Goal: Information Seeking & Learning: Find specific page/section

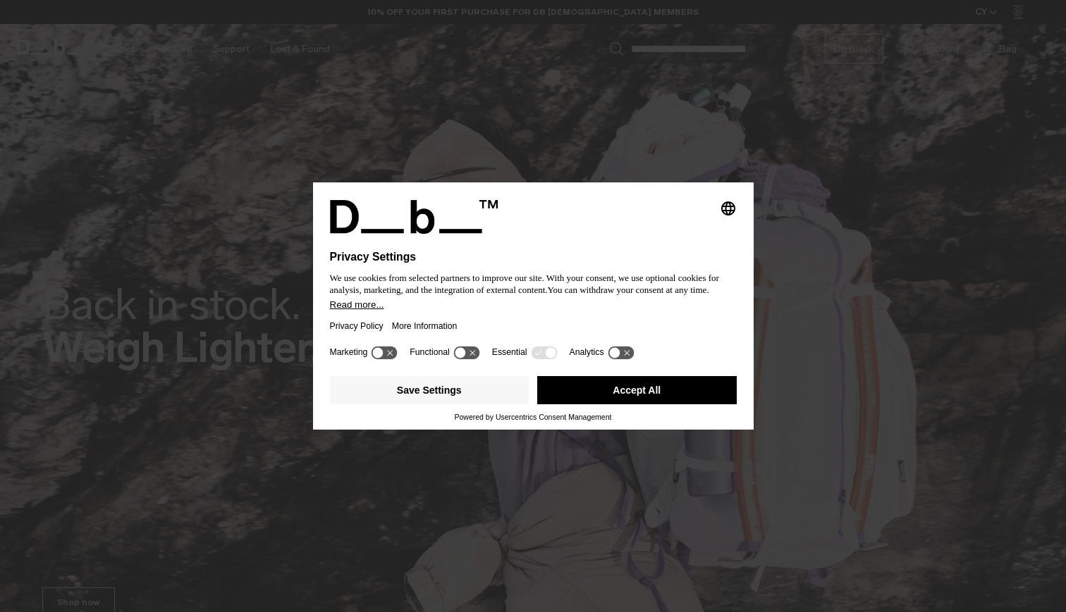
click at [691, 390] on button "Accept All" at bounding box center [636, 390] width 199 height 28
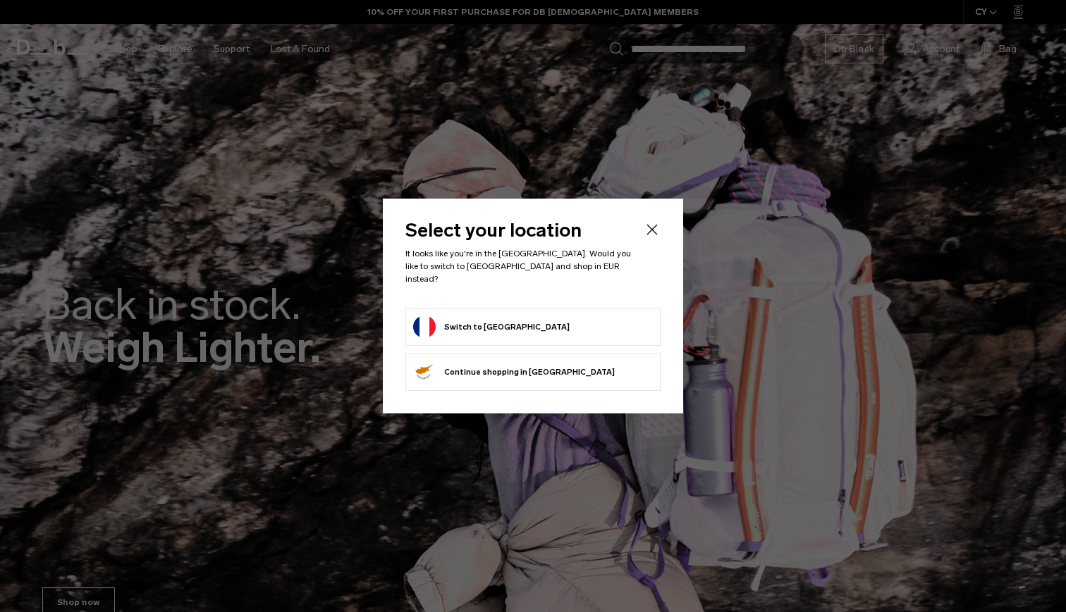
click at [488, 316] on button "Switch to France" at bounding box center [491, 327] width 156 height 23
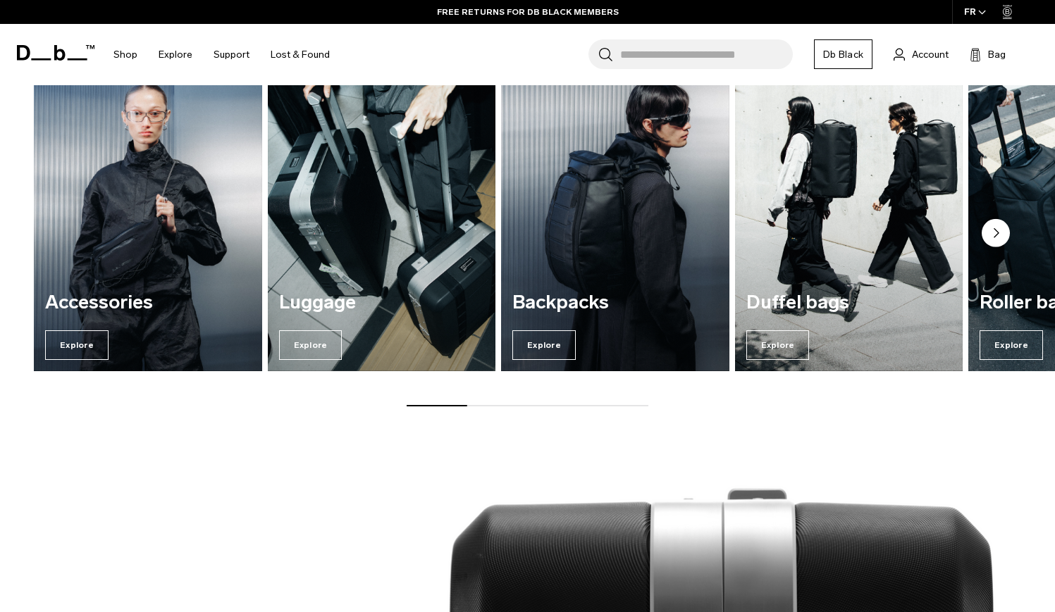
scroll to position [1734, 0]
click at [998, 237] on circle "Next slide" at bounding box center [996, 233] width 28 height 28
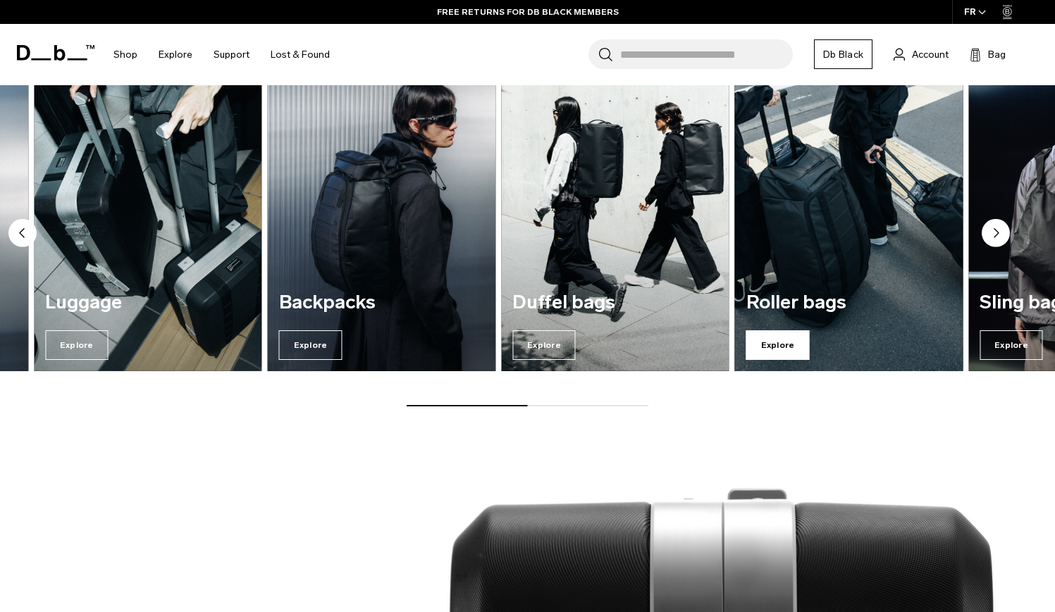
click at [777, 336] on span "Explore" at bounding box center [777, 346] width 63 height 30
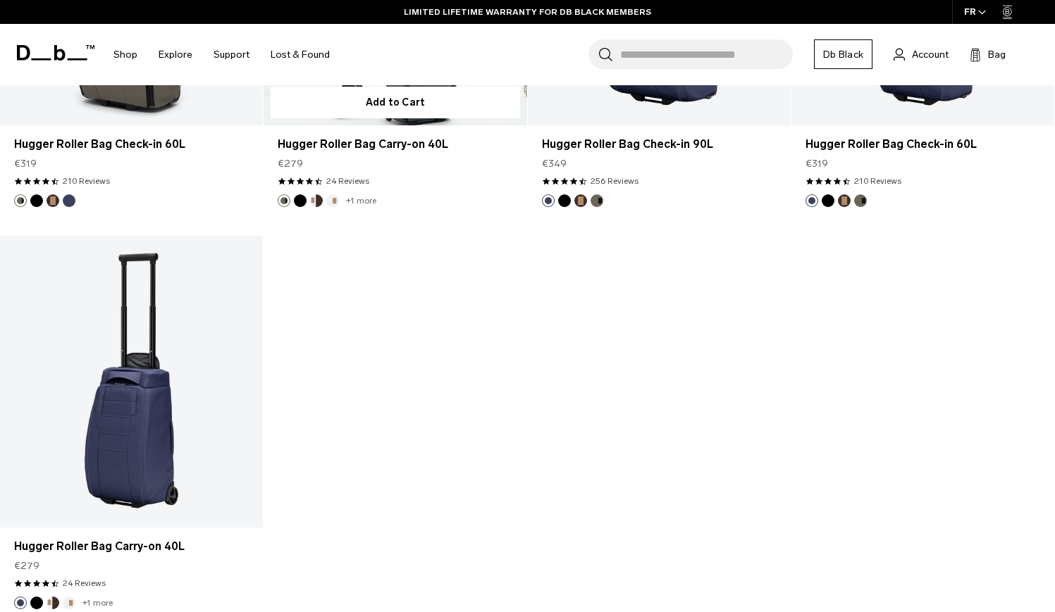
scroll to position [1527, 0]
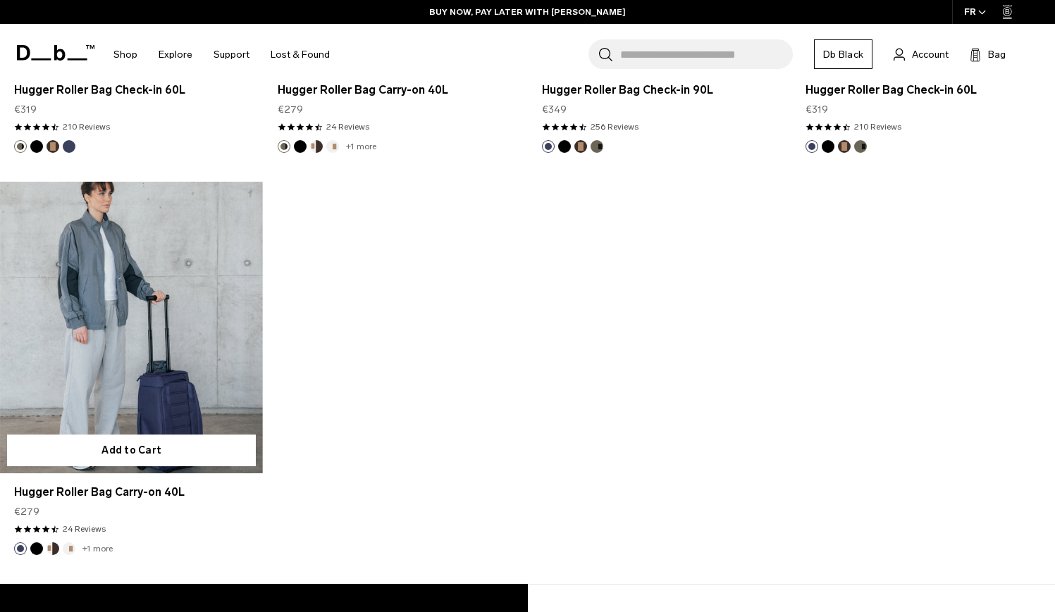
click at [189, 300] on link "Hugger Roller Bag Carry-on 40L" at bounding box center [131, 328] width 263 height 292
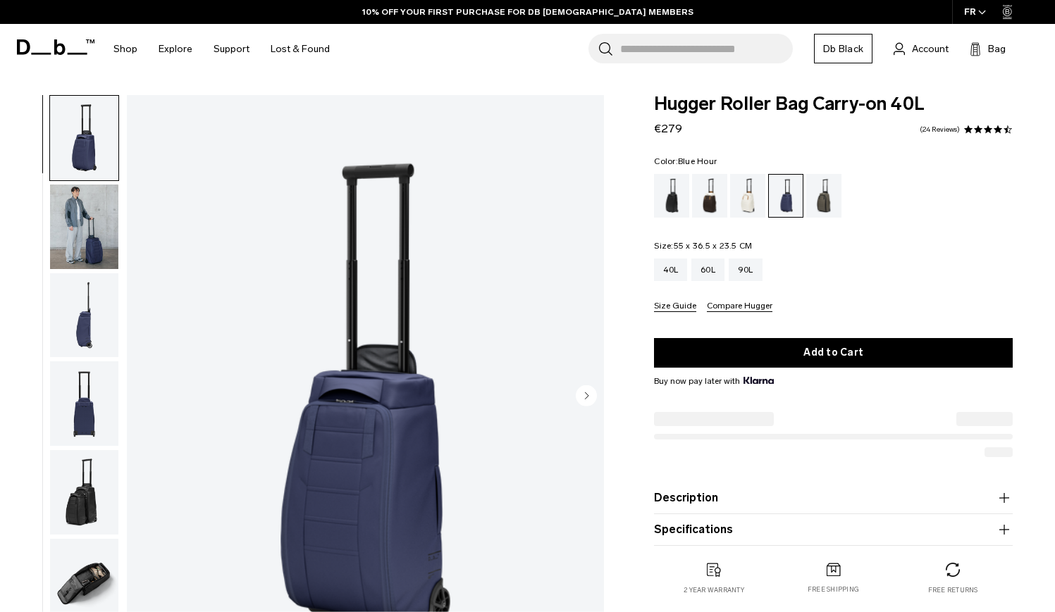
click at [108, 242] on img "button" at bounding box center [84, 227] width 68 height 85
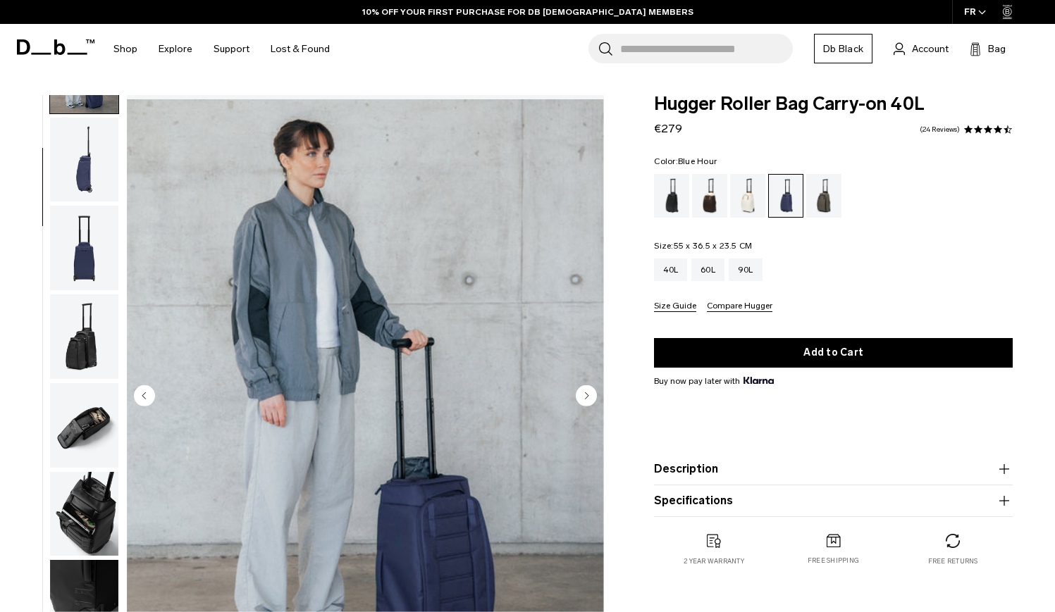
scroll to position [165, 0]
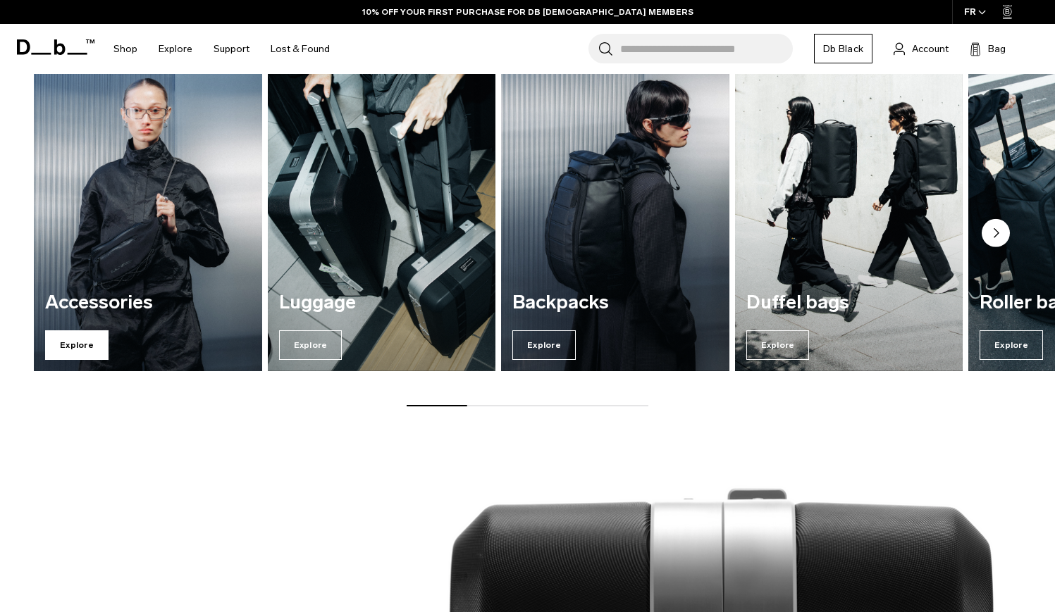
click at [94, 357] on span "Explore" at bounding box center [76, 346] width 63 height 30
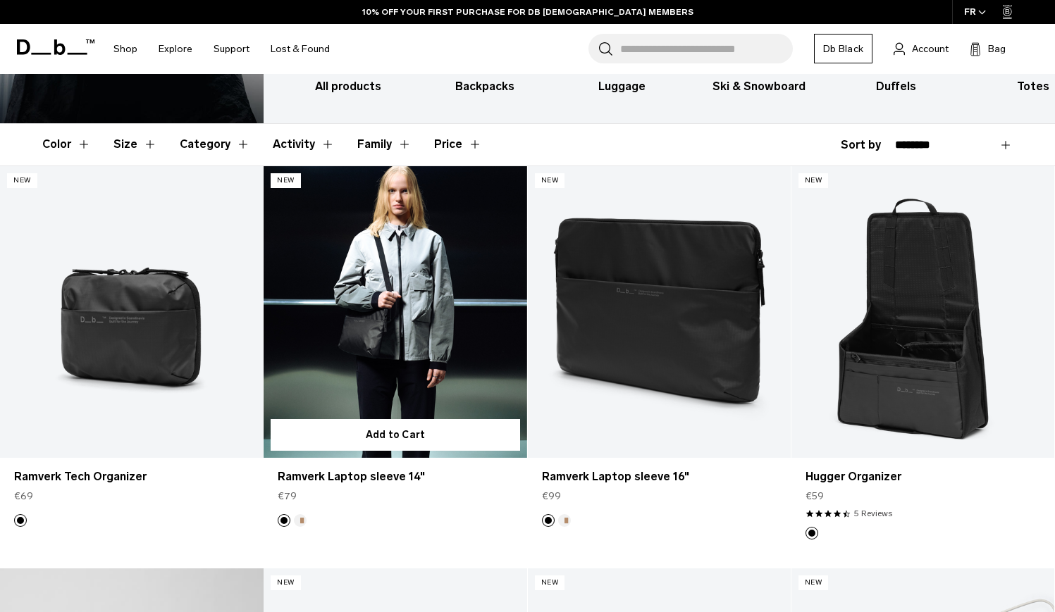
click at [338, 354] on link "Ramverk Laptop sleeve 14" at bounding box center [395, 312] width 263 height 292
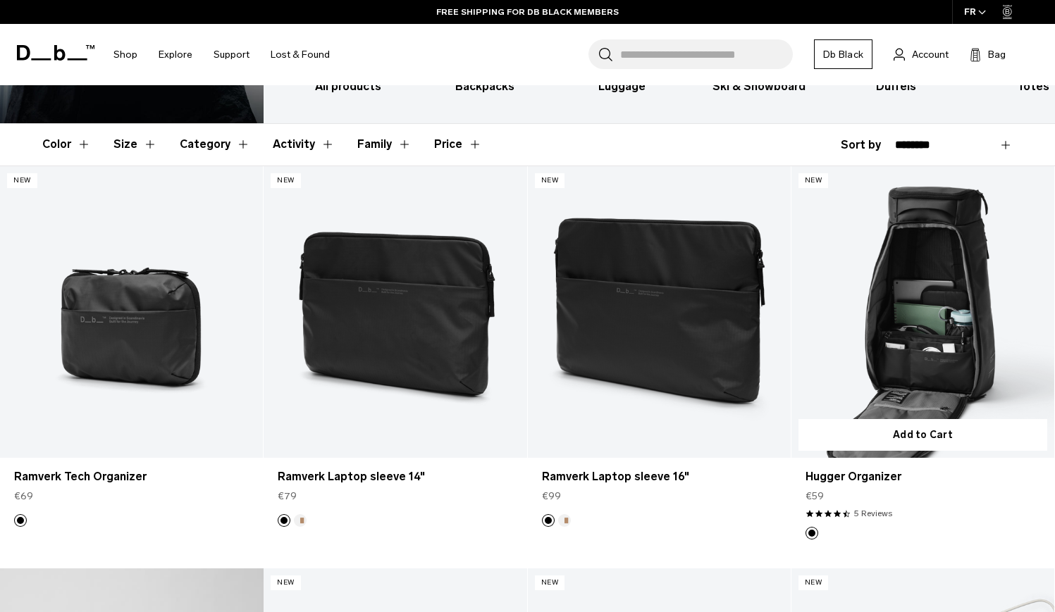
click at [965, 369] on link "Hugger Organizer" at bounding box center [922, 312] width 263 height 292
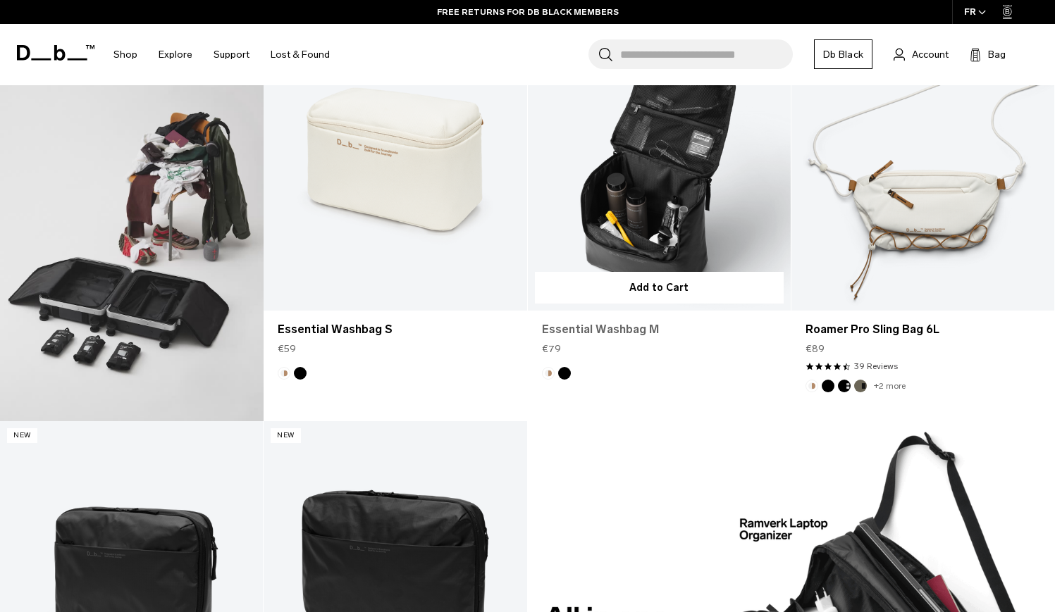
scroll to position [744, 0]
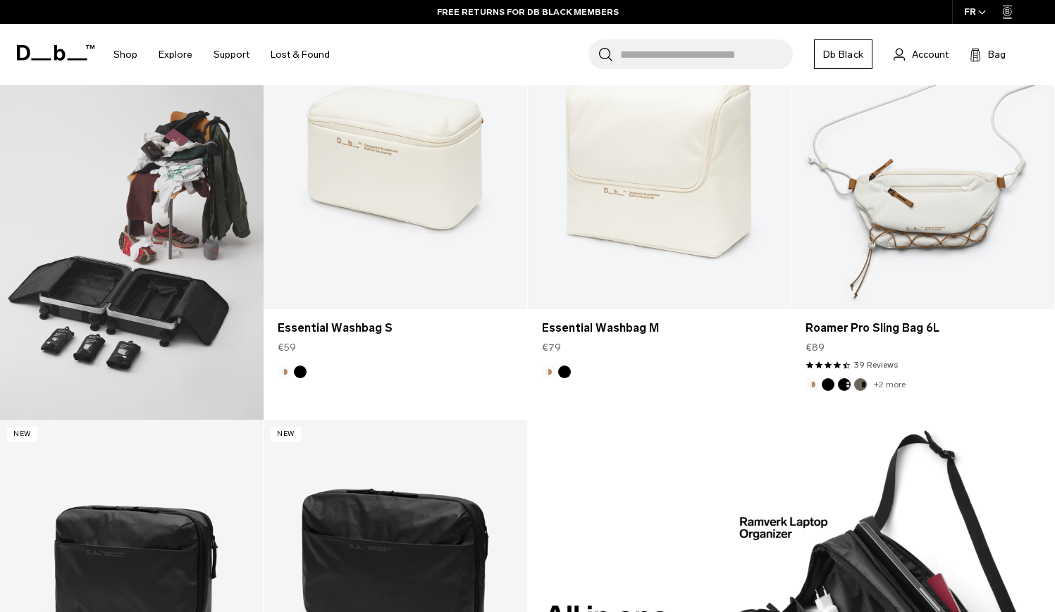
click at [161, 300] on video at bounding box center [132, 218] width 264 height 403
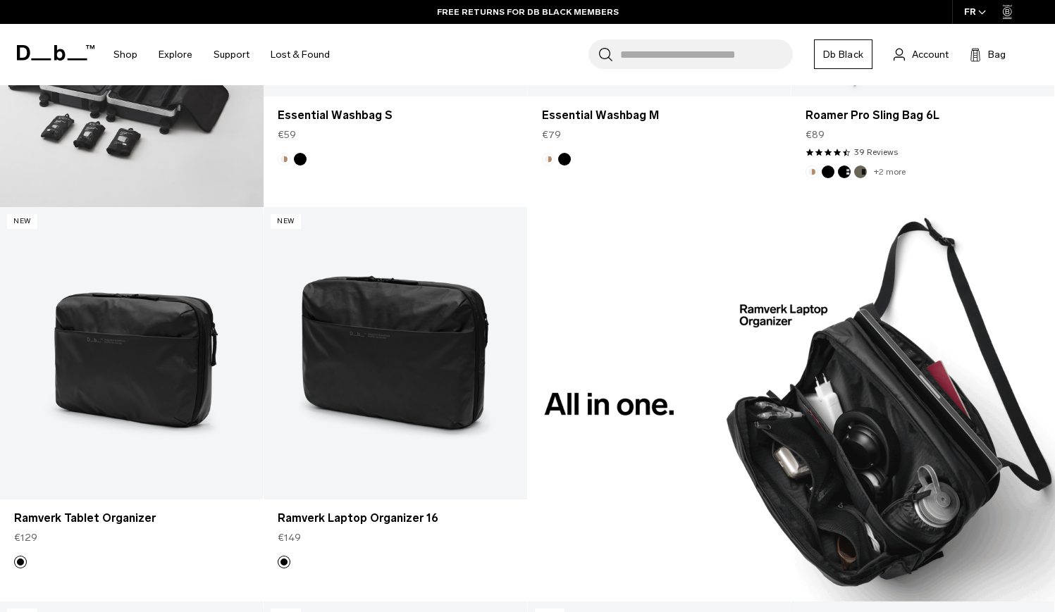
scroll to position [1087, 0]
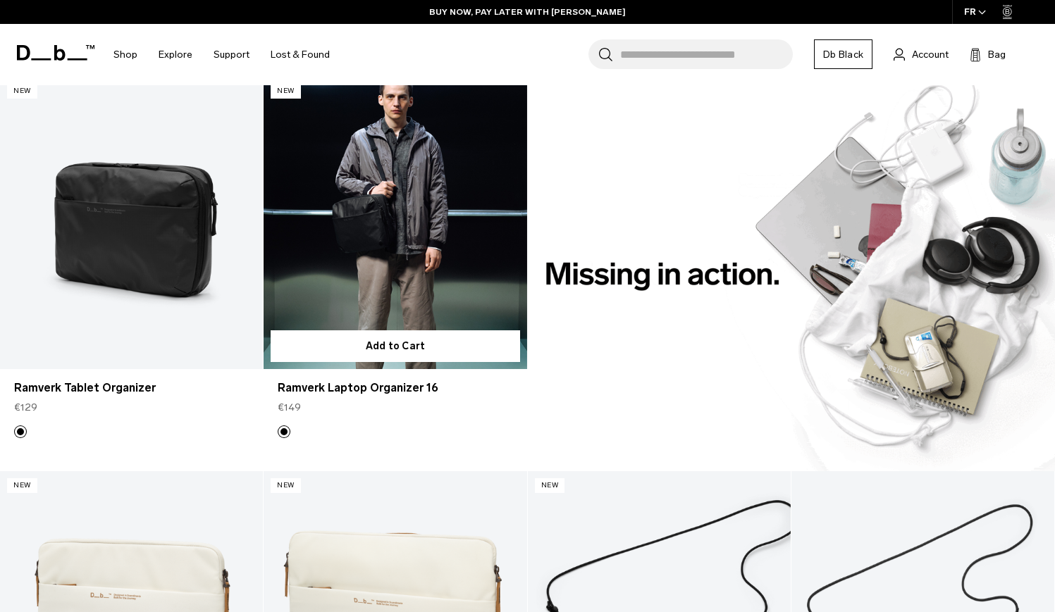
click at [479, 316] on link "Ramverk Laptop Organizer 16" at bounding box center [395, 223] width 263 height 292
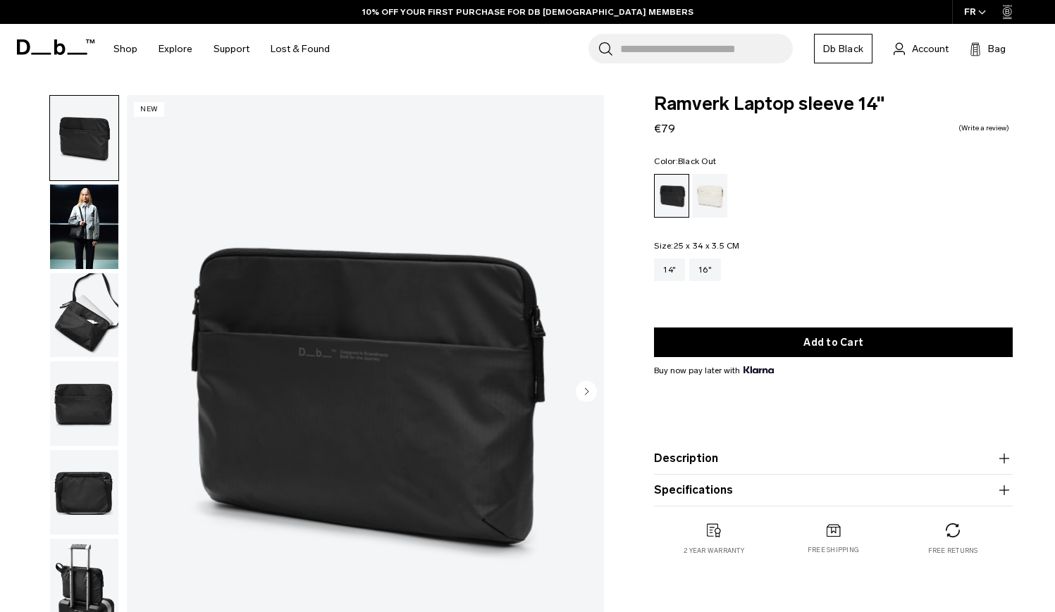
click at [89, 297] on img "button" at bounding box center [84, 315] width 68 height 85
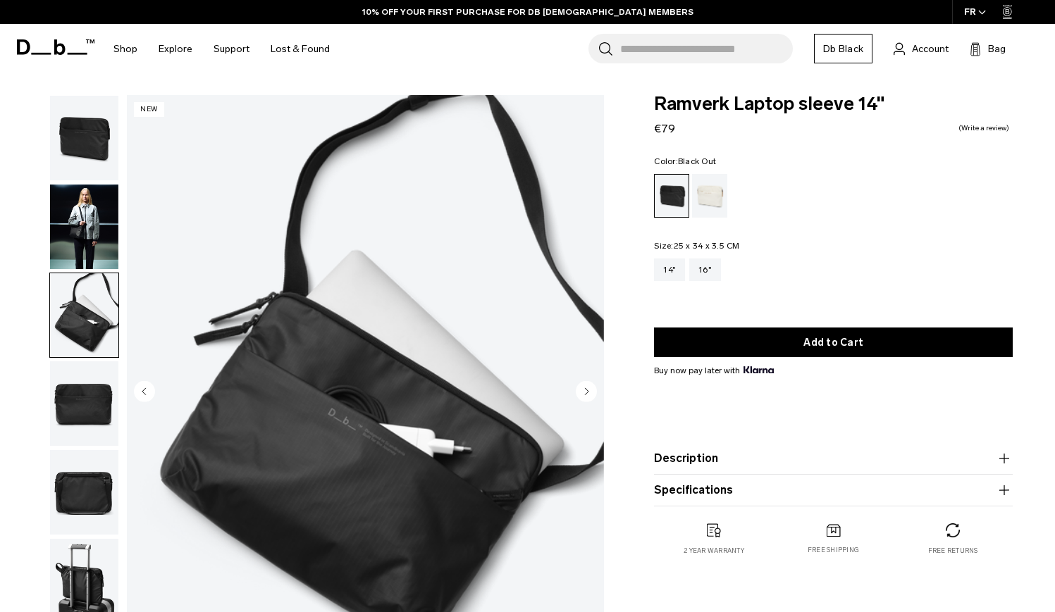
click at [90, 385] on img "button" at bounding box center [84, 404] width 68 height 85
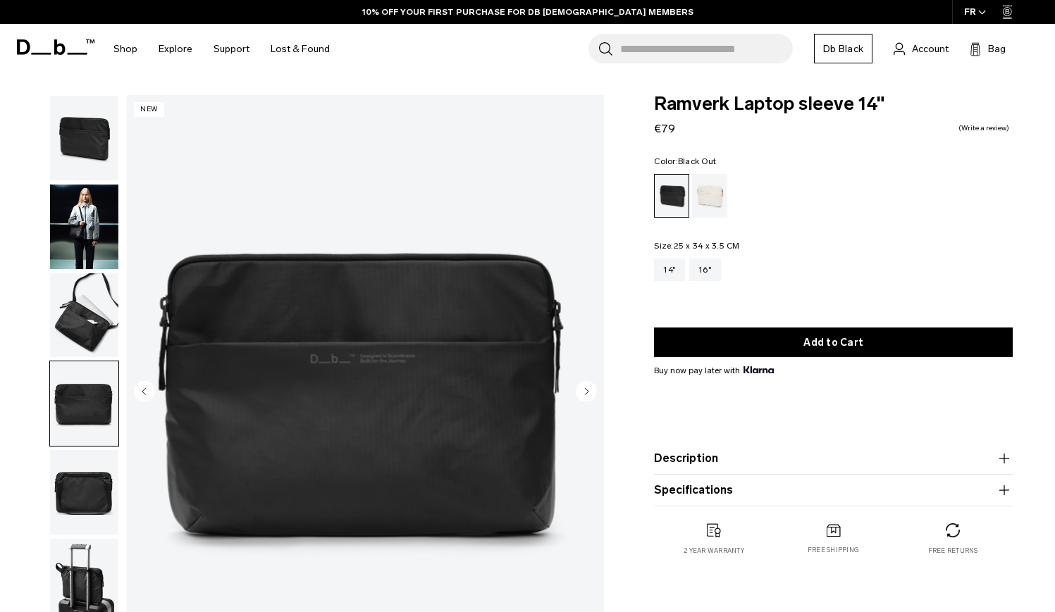
click at [96, 462] on img "button" at bounding box center [84, 492] width 68 height 85
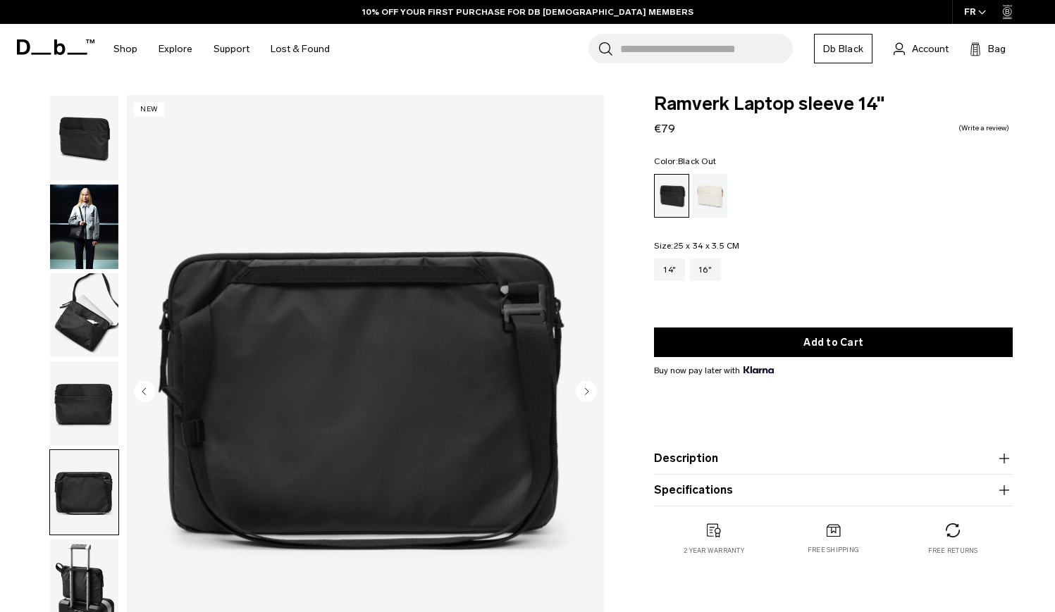
click at [96, 500] on img "button" at bounding box center [84, 492] width 68 height 85
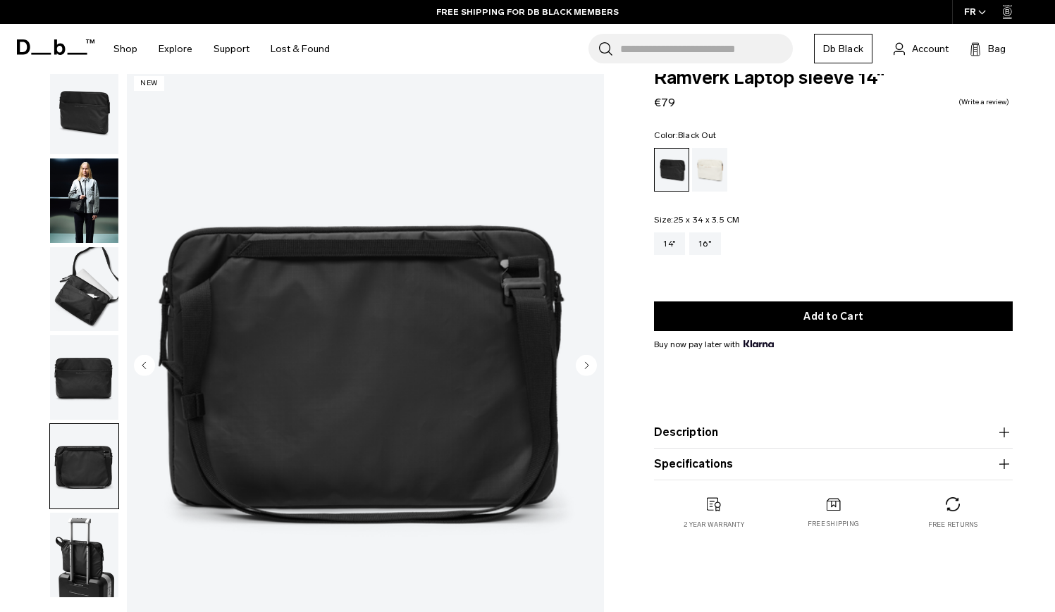
click at [95, 551] on img "button" at bounding box center [84, 555] width 68 height 85
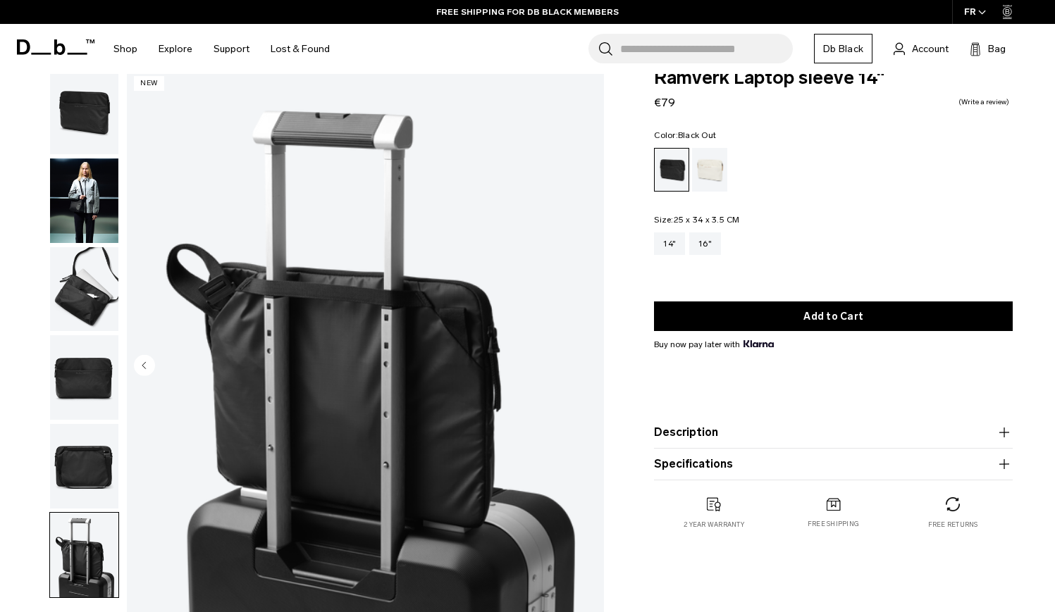
click at [101, 270] on img "button" at bounding box center [84, 289] width 68 height 85
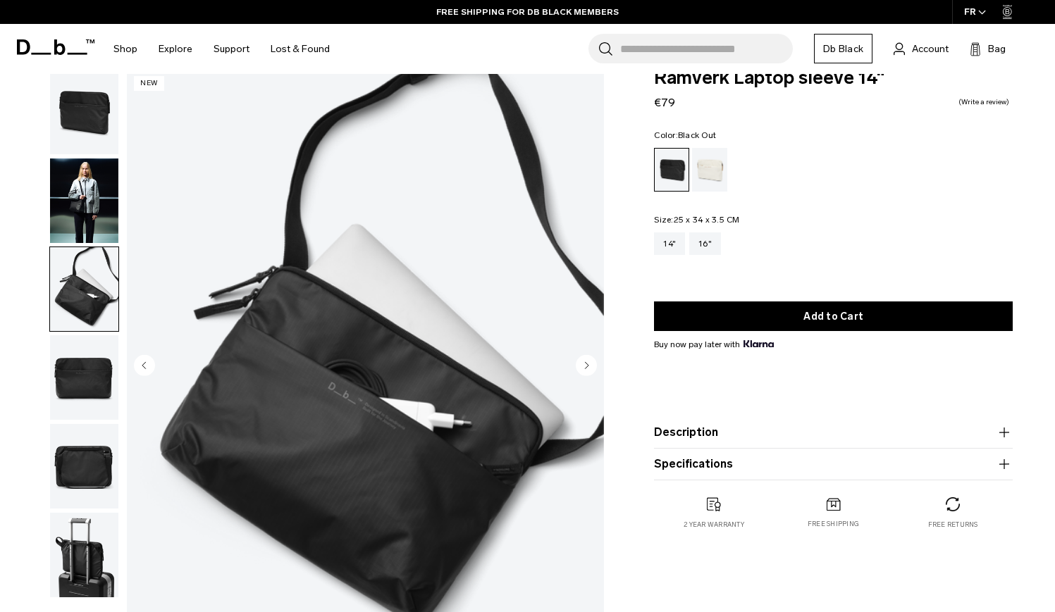
click at [94, 121] on img "button" at bounding box center [84, 112] width 68 height 85
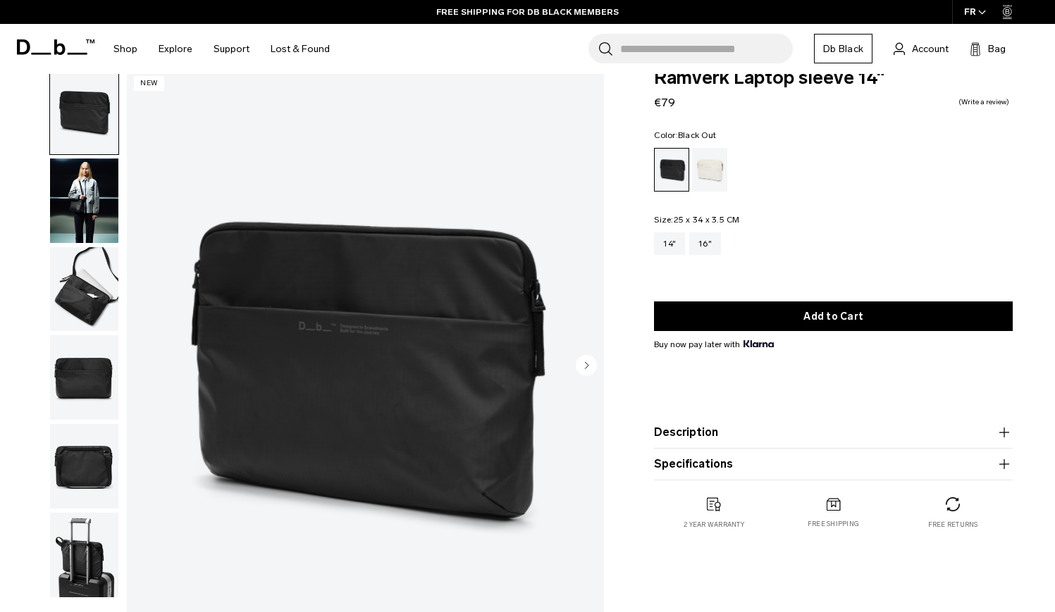
click at [94, 168] on img "button" at bounding box center [84, 201] width 68 height 85
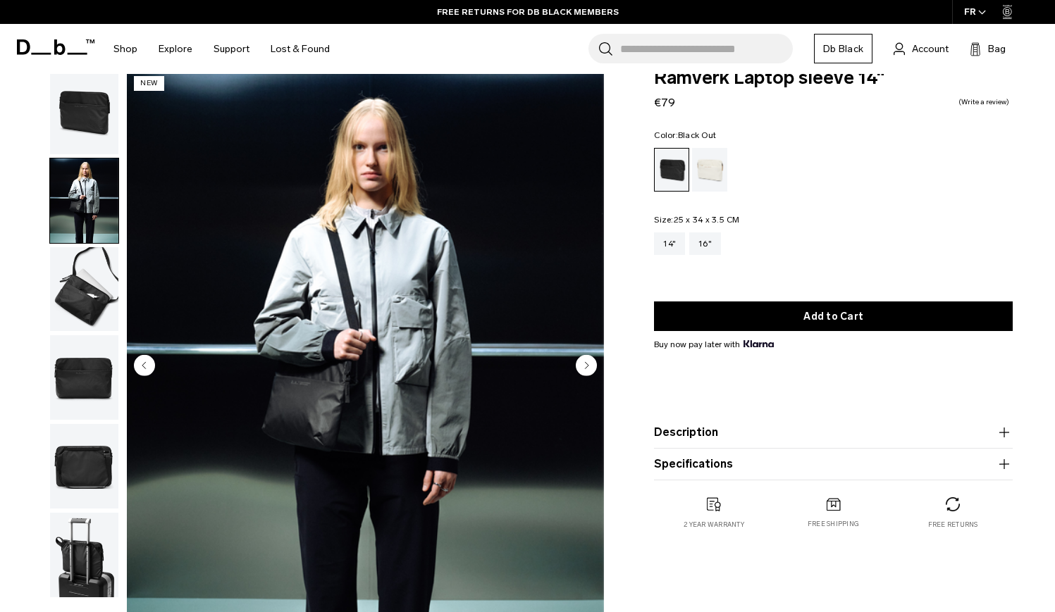
click at [81, 294] on img "button" at bounding box center [84, 289] width 68 height 85
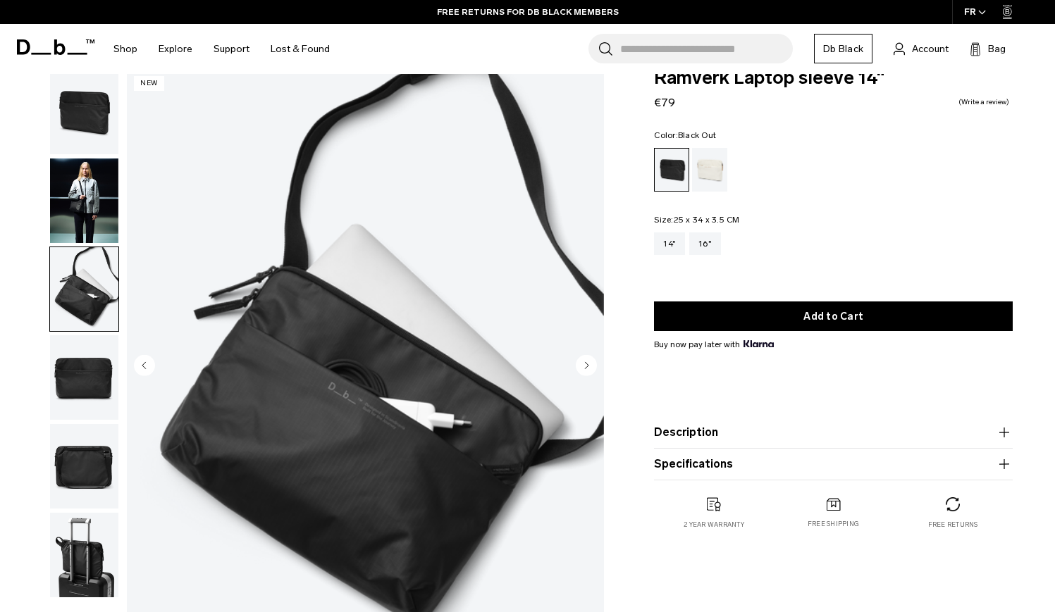
click at [87, 372] on img "button" at bounding box center [84, 377] width 68 height 85
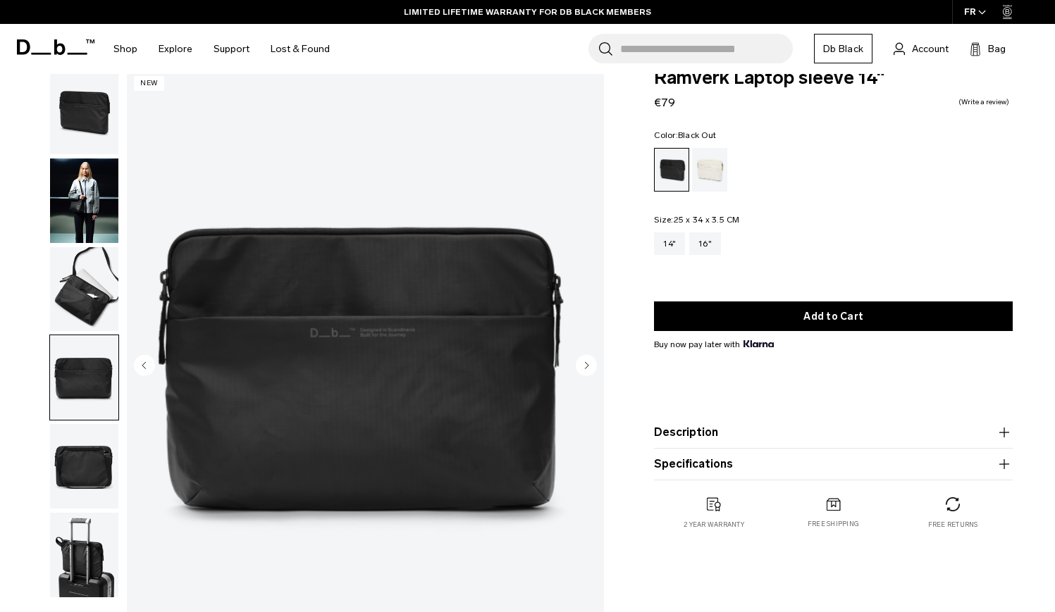
click at [357, 324] on img "4 / 6" at bounding box center [365, 366] width 477 height 595
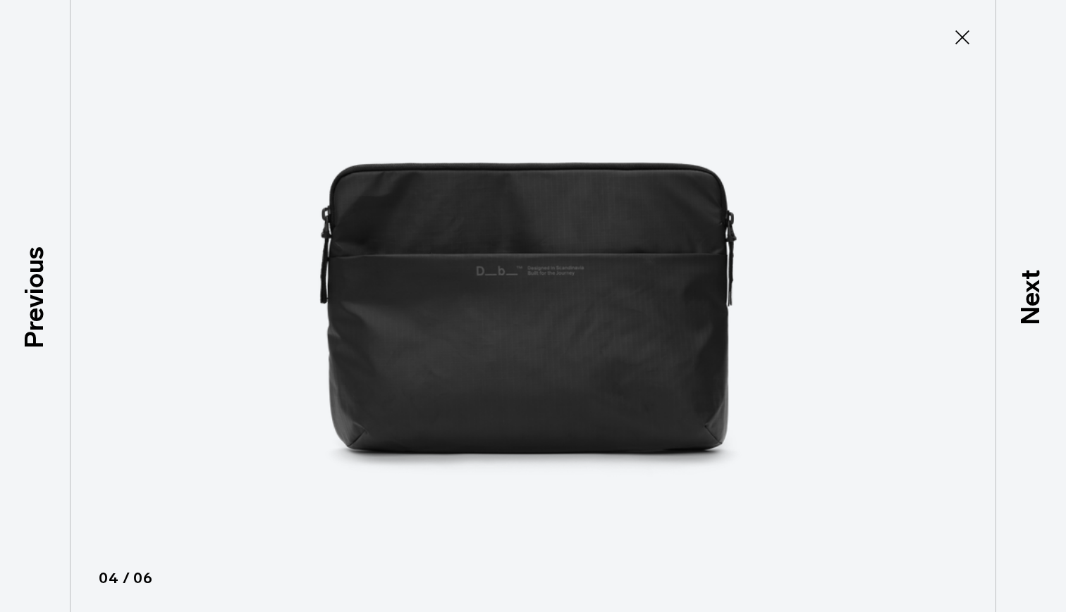
click at [966, 34] on icon at bounding box center [962, 37] width 14 height 14
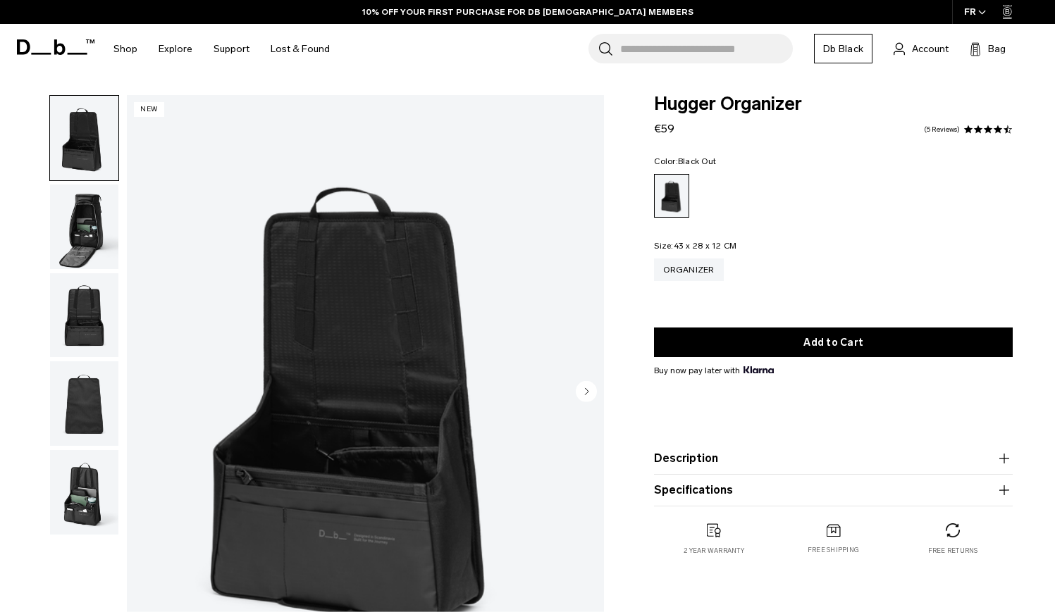
click at [81, 203] on img "button" at bounding box center [84, 227] width 68 height 85
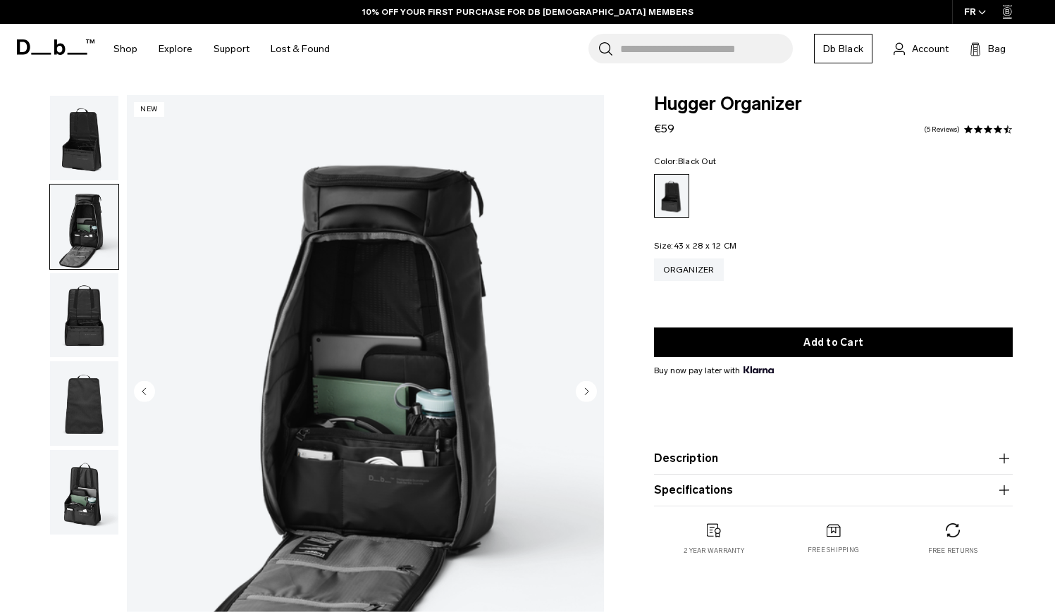
click at [85, 297] on img "button" at bounding box center [84, 315] width 68 height 85
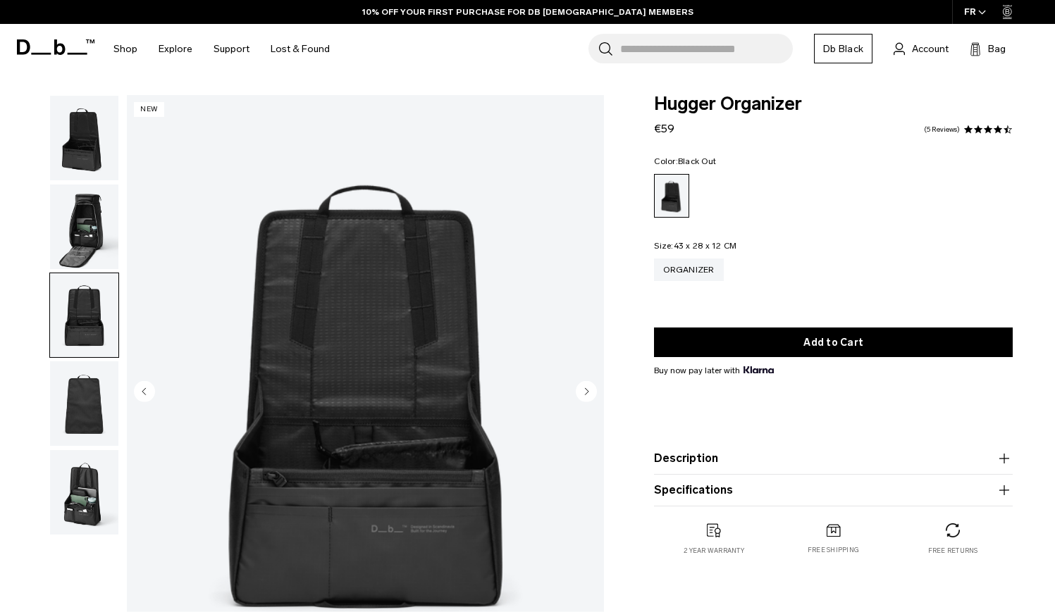
click at [86, 371] on img "button" at bounding box center [84, 404] width 68 height 85
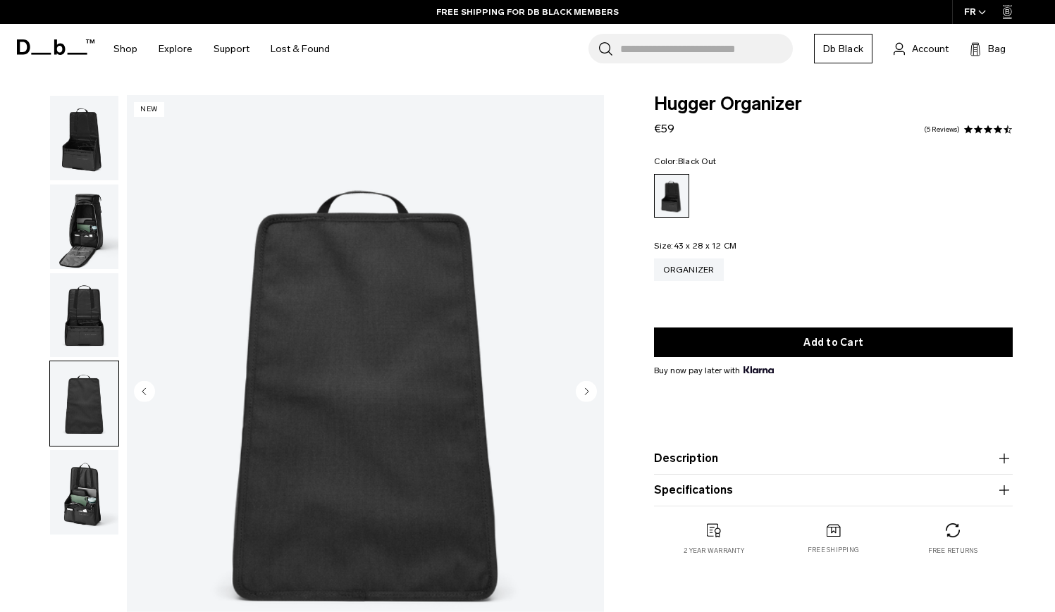
click at [86, 475] on img "button" at bounding box center [84, 492] width 68 height 85
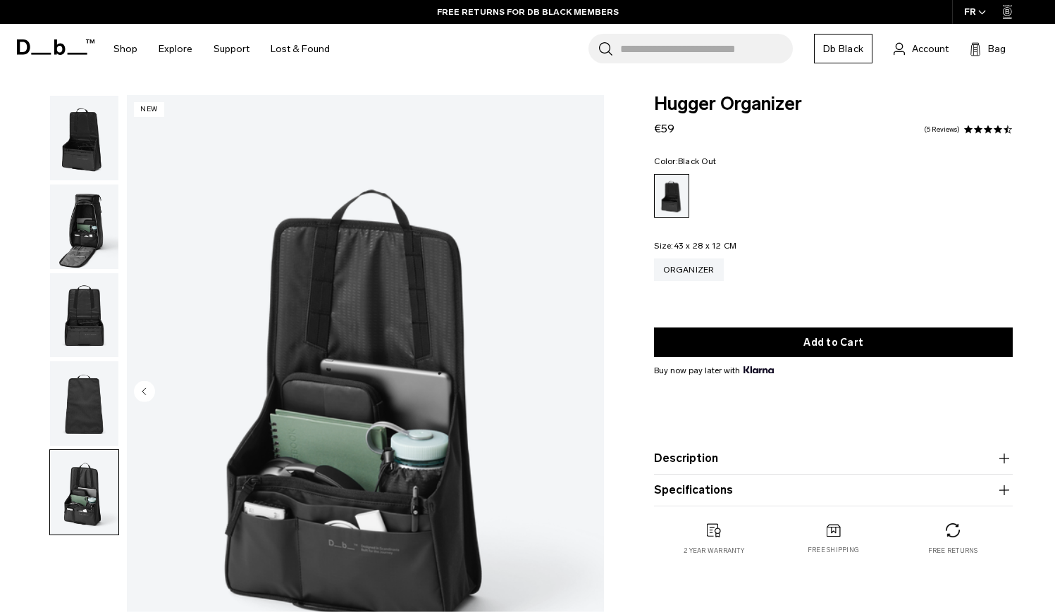
click at [87, 413] on img "button" at bounding box center [84, 404] width 68 height 85
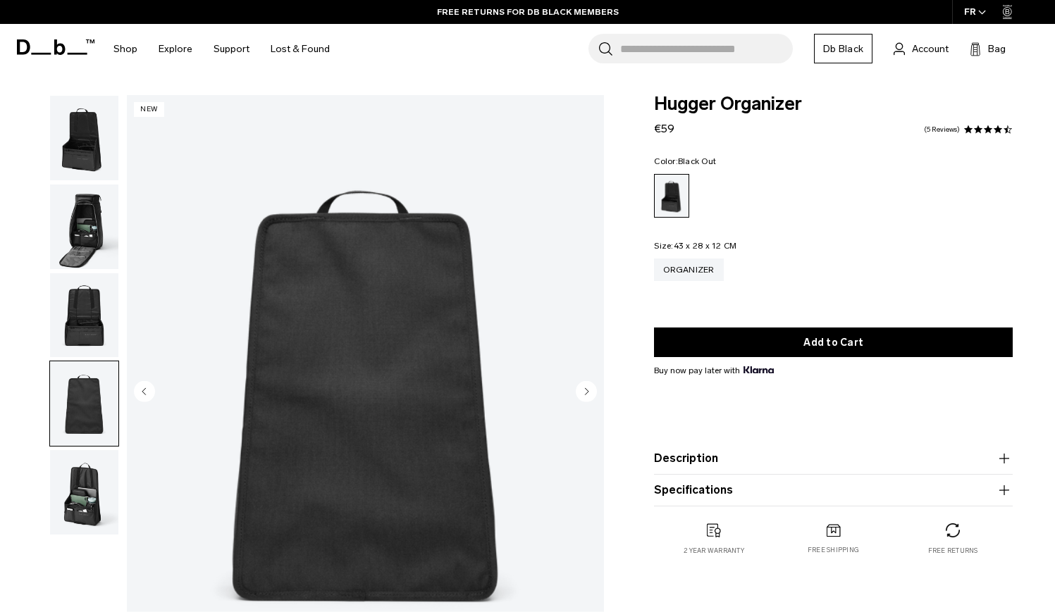
click at [88, 237] on img "button" at bounding box center [84, 227] width 68 height 85
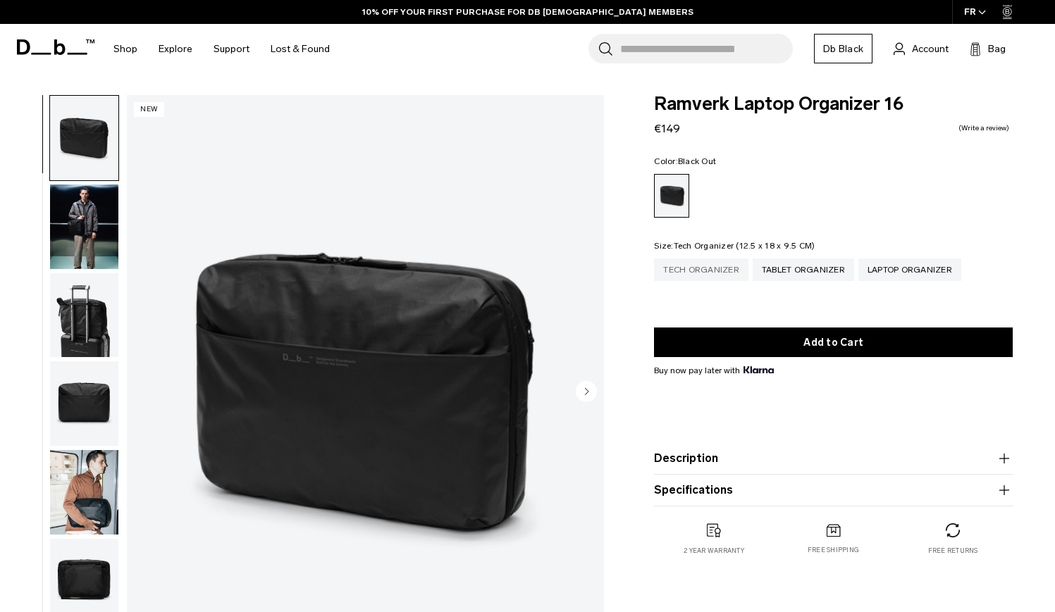
click at [714, 276] on div "Tech Organizer" at bounding box center [701, 270] width 94 height 23
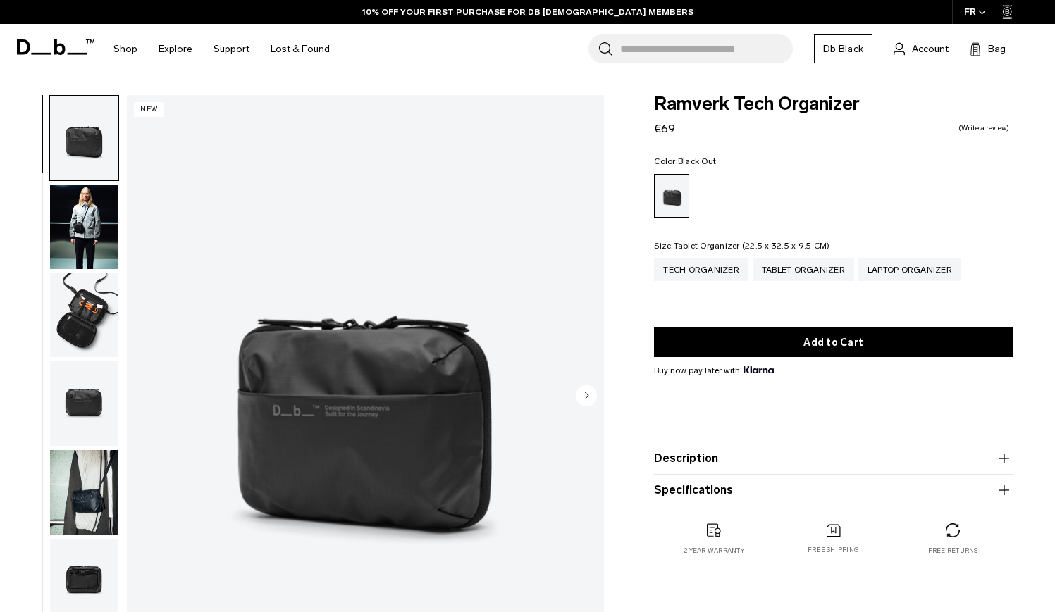
click at [782, 275] on div "Tablet Organizer" at bounding box center [803, 270] width 101 height 23
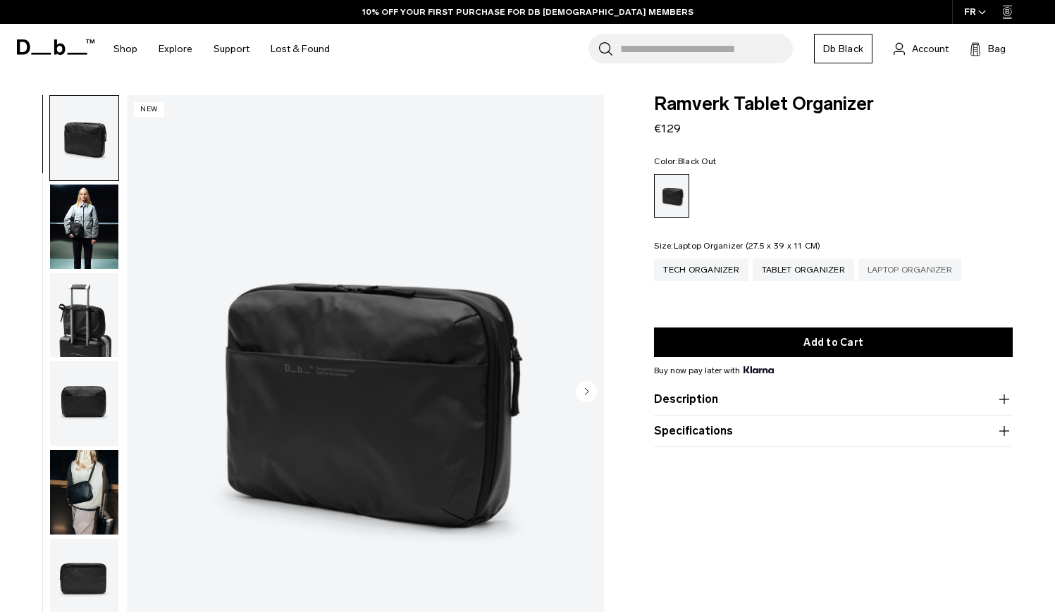
click at [871, 269] on div "Laptop Organizer" at bounding box center [909, 270] width 103 height 23
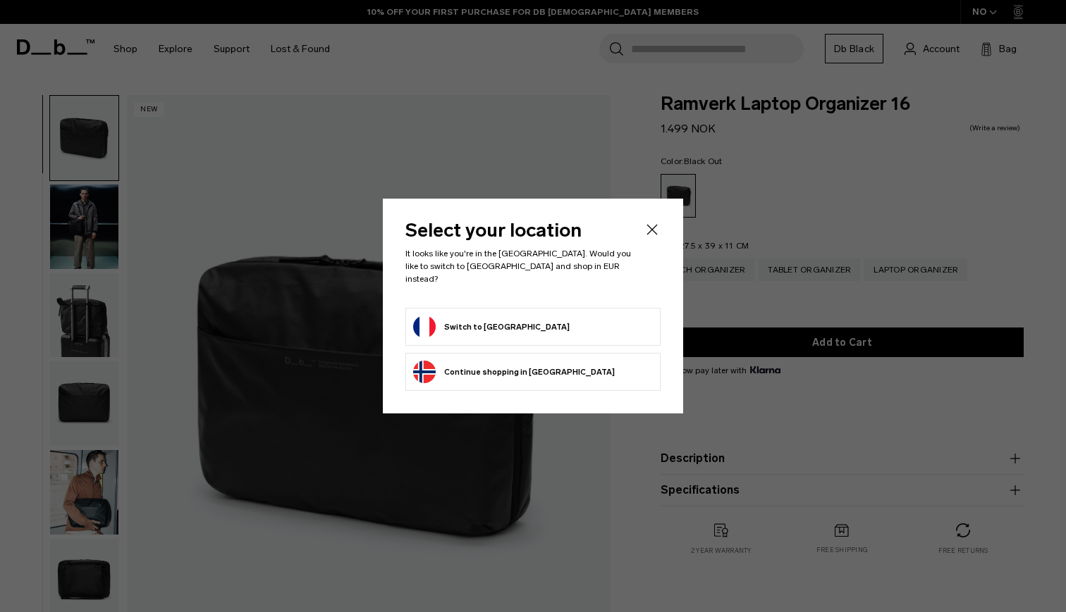
click at [499, 317] on button "Switch to France" at bounding box center [491, 327] width 156 height 23
click at [646, 230] on icon "Close" at bounding box center [651, 229] width 17 height 17
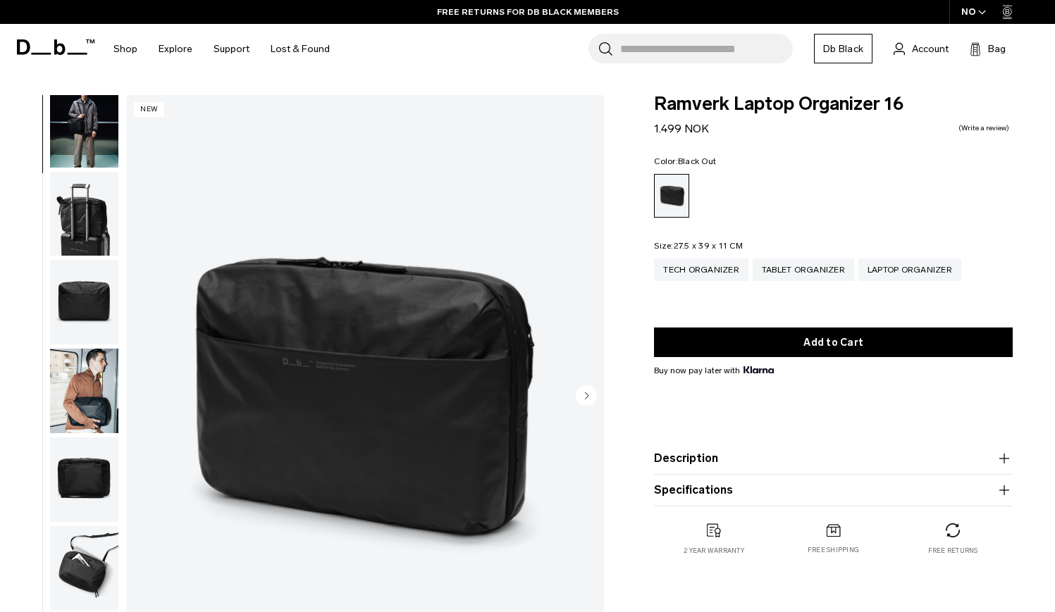
scroll to position [110, 0]
click at [86, 565] on img "button" at bounding box center [84, 568] width 68 height 85
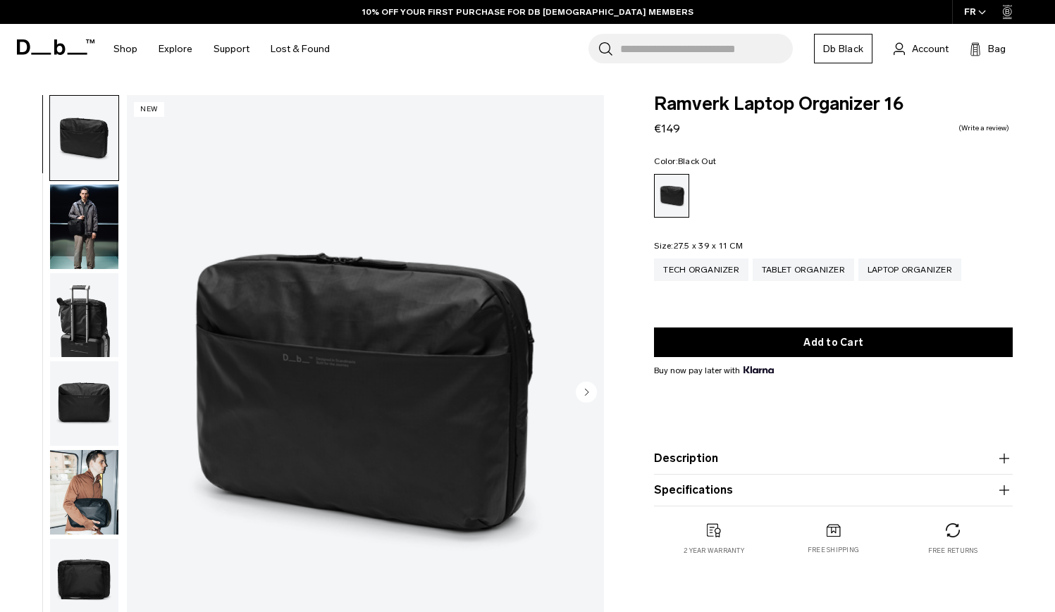
click at [92, 238] on img "button" at bounding box center [84, 227] width 68 height 85
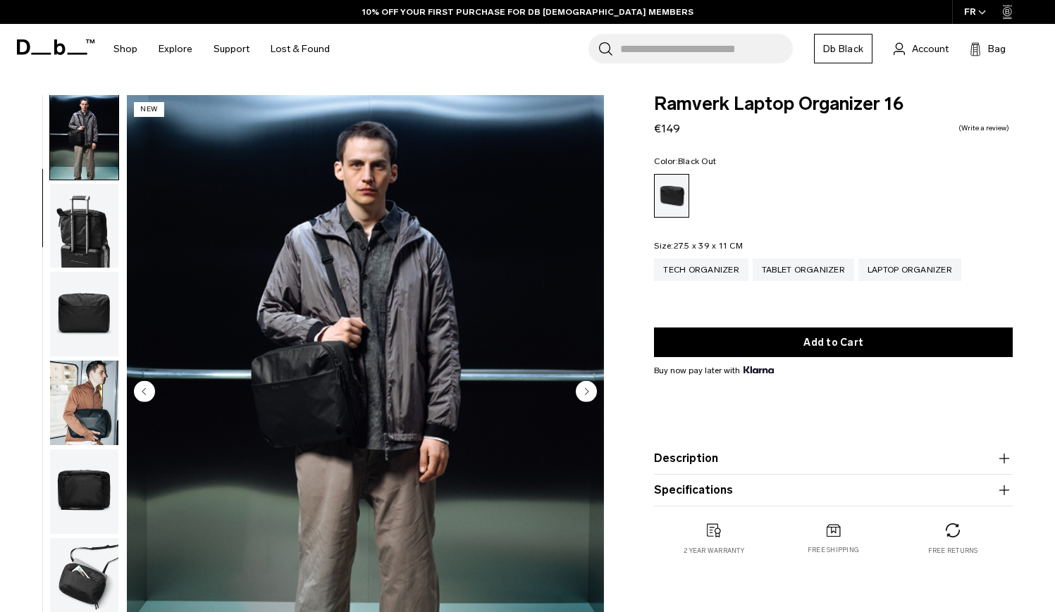
click at [89, 268] on img "button" at bounding box center [84, 226] width 68 height 85
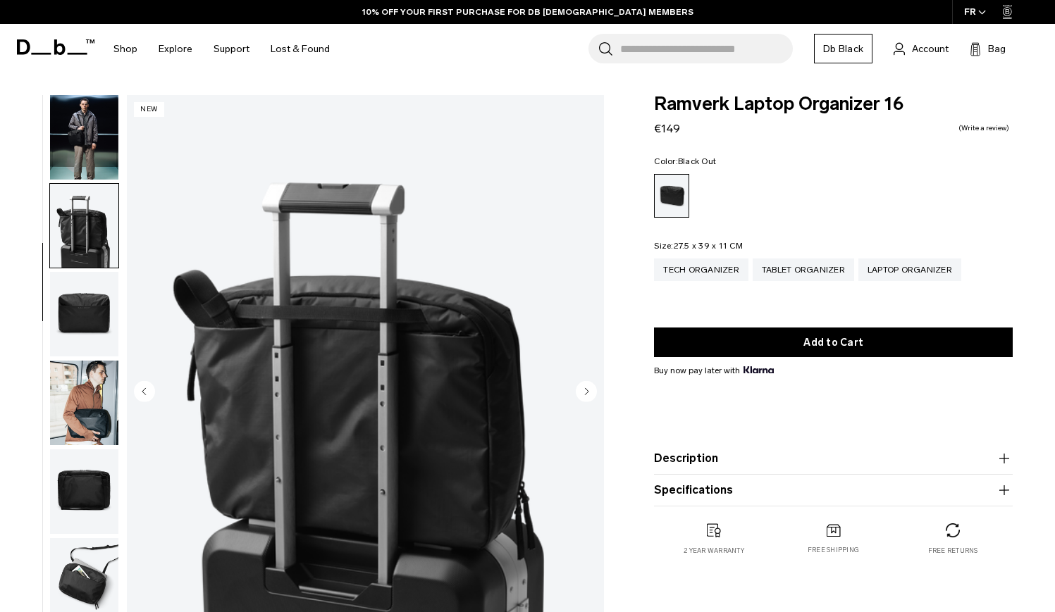
scroll to position [118, 0]
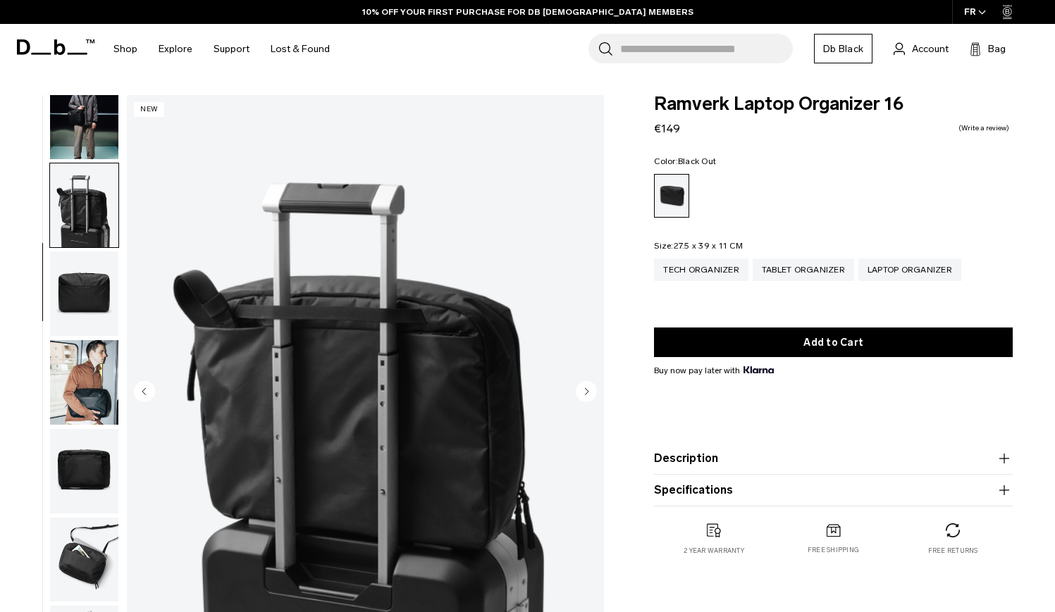
click at [89, 362] on img "button" at bounding box center [84, 382] width 68 height 85
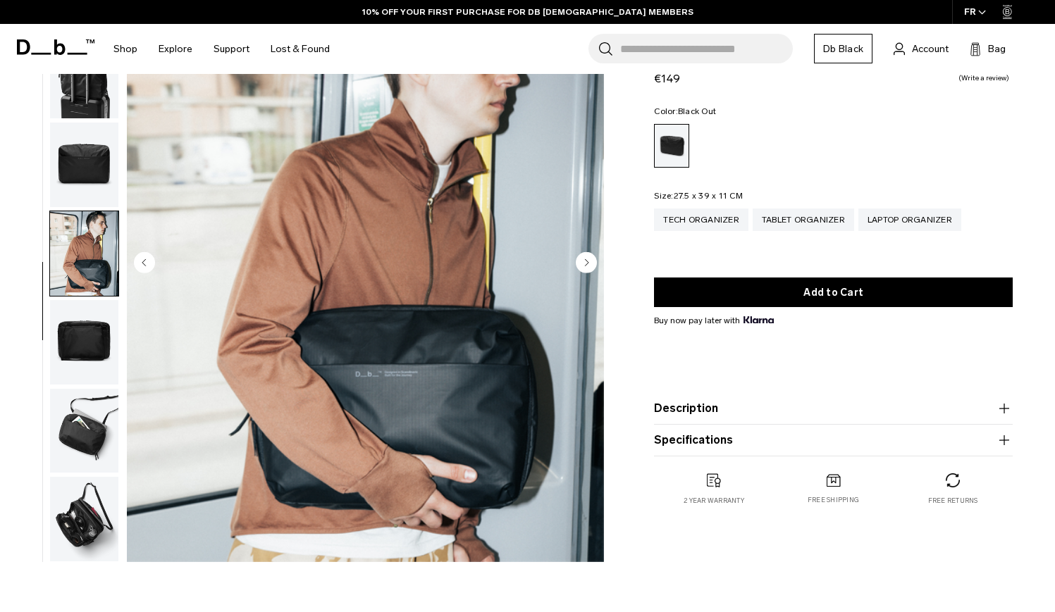
scroll to position [135, 0]
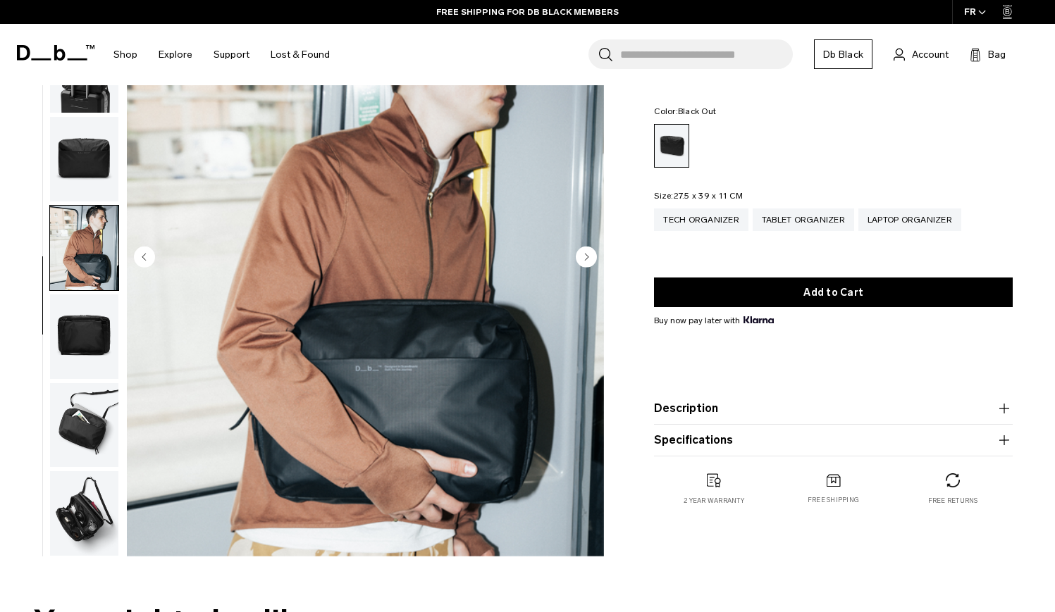
click at [93, 354] on img "button" at bounding box center [84, 337] width 68 height 85
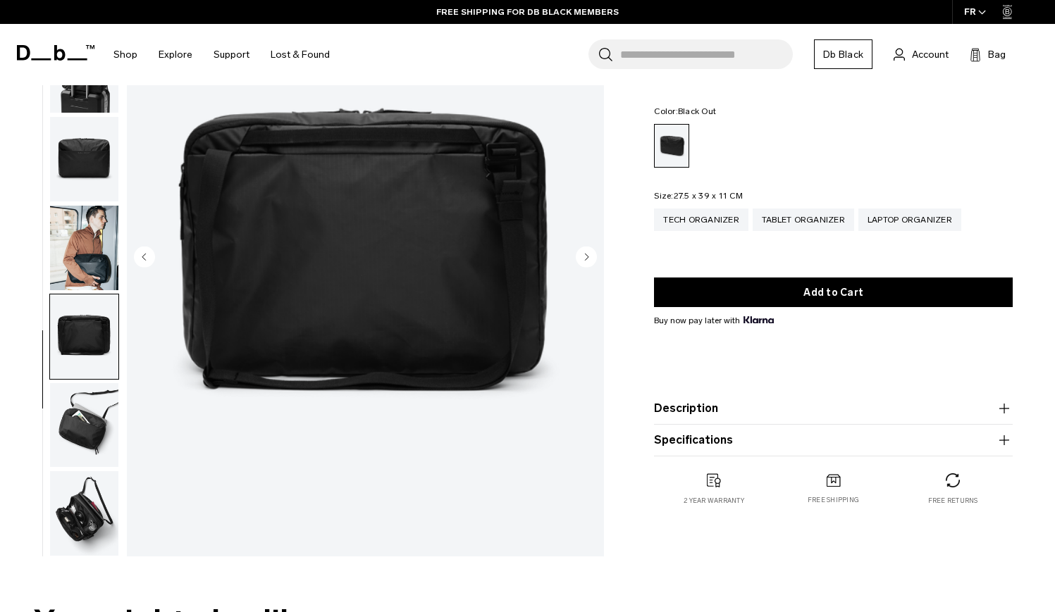
click at [89, 412] on img "button" at bounding box center [84, 425] width 68 height 85
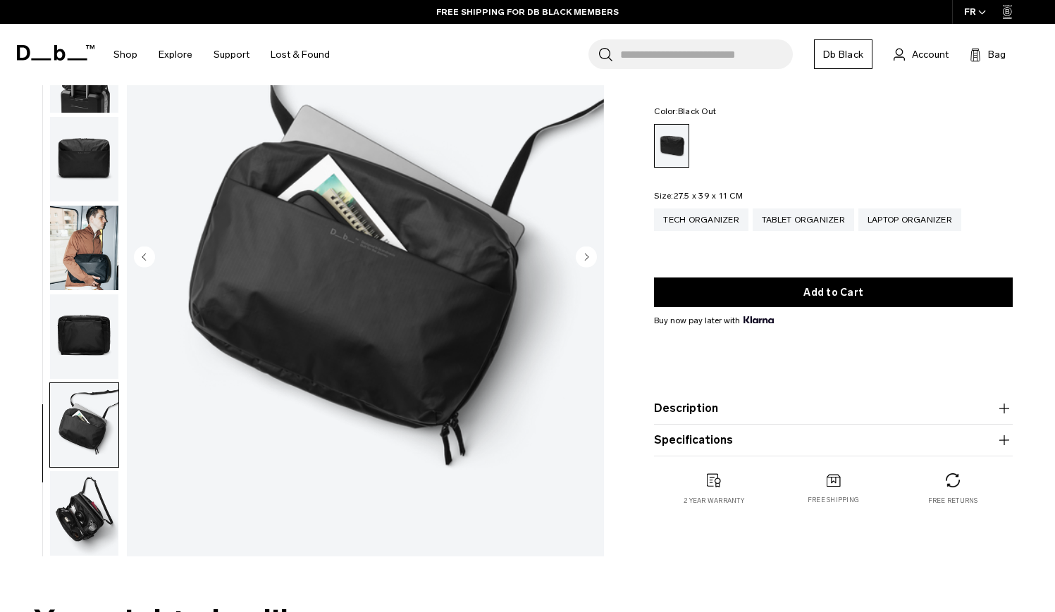
click at [75, 495] on img "button" at bounding box center [84, 513] width 68 height 85
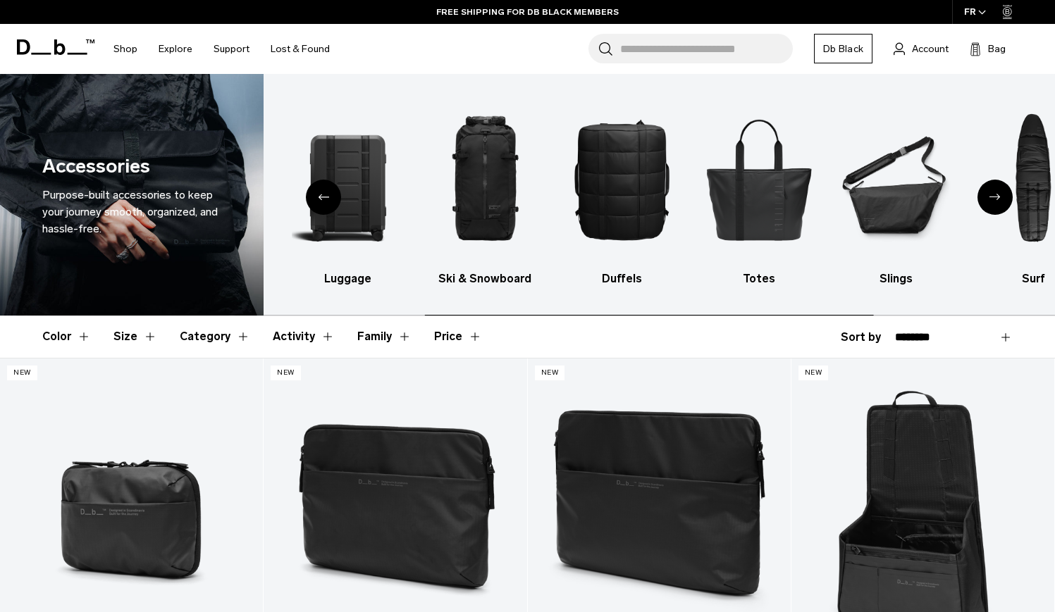
click at [204, 331] on button "Category" at bounding box center [215, 336] width 70 height 41
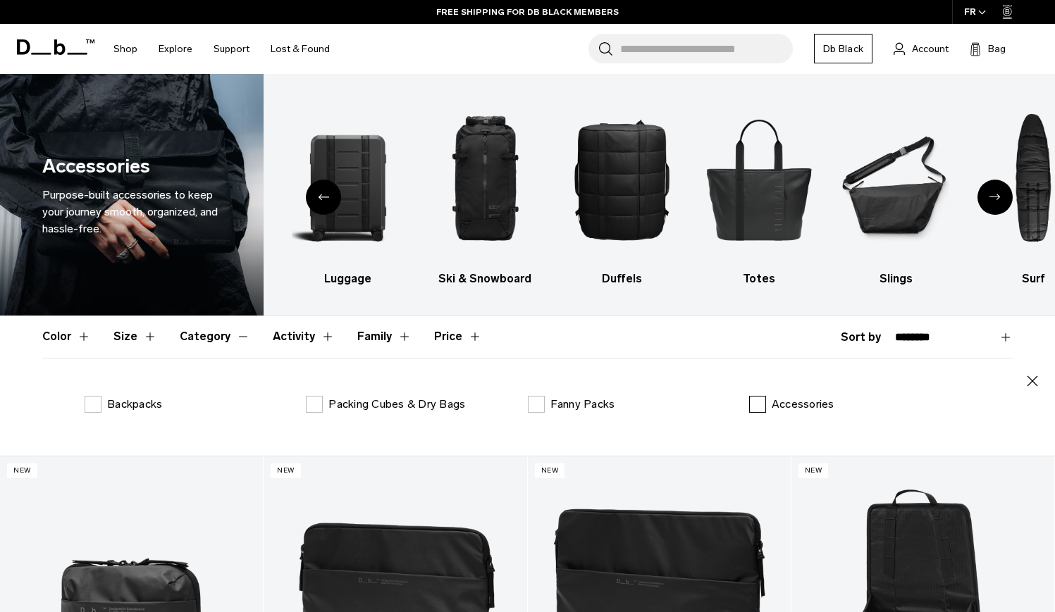
click at [760, 406] on label "Accessories" at bounding box center [791, 404] width 85 height 17
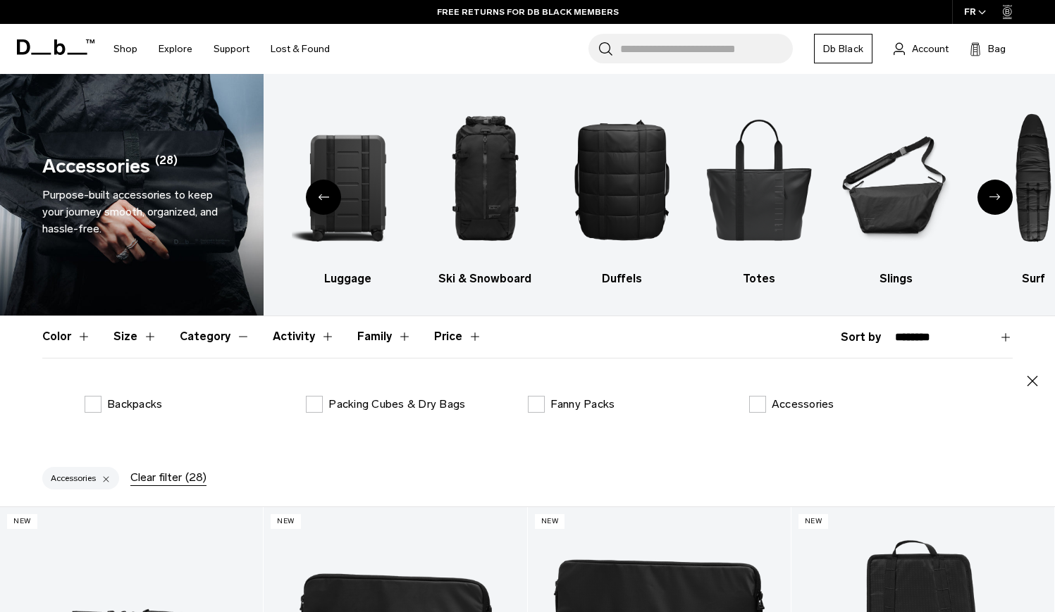
click at [111, 335] on header "Color Size Category Activity Family Price" at bounding box center [527, 336] width 970 height 41
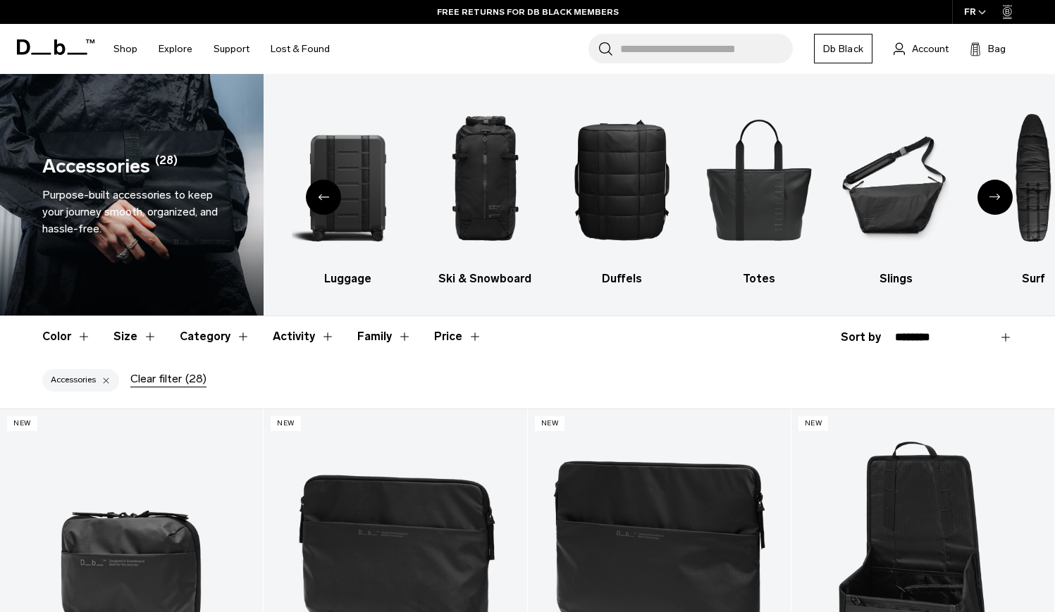
click at [111, 335] on header "Color Size Category Activity Family Price" at bounding box center [527, 336] width 970 height 41
click at [133, 340] on button "Size" at bounding box center [135, 336] width 44 height 41
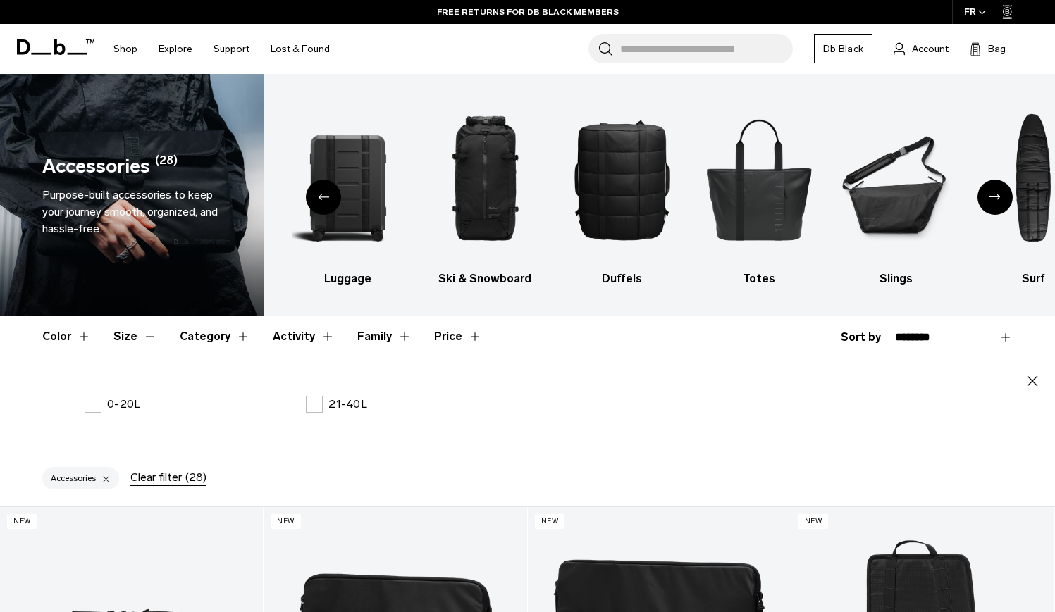
click at [133, 340] on button "Size" at bounding box center [135, 336] width 44 height 41
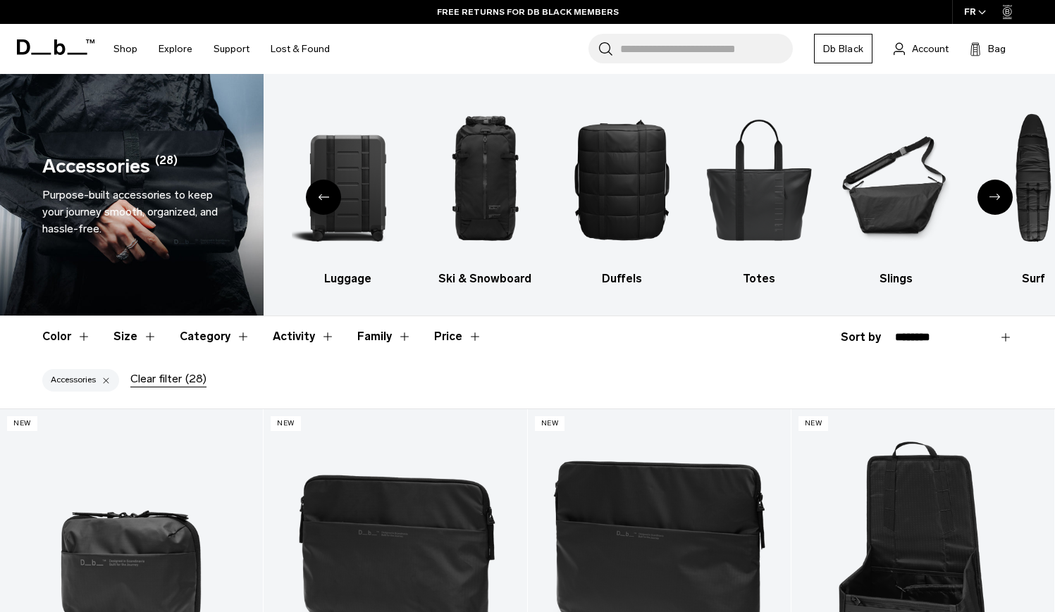
click at [385, 341] on button "Family" at bounding box center [384, 336] width 54 height 41
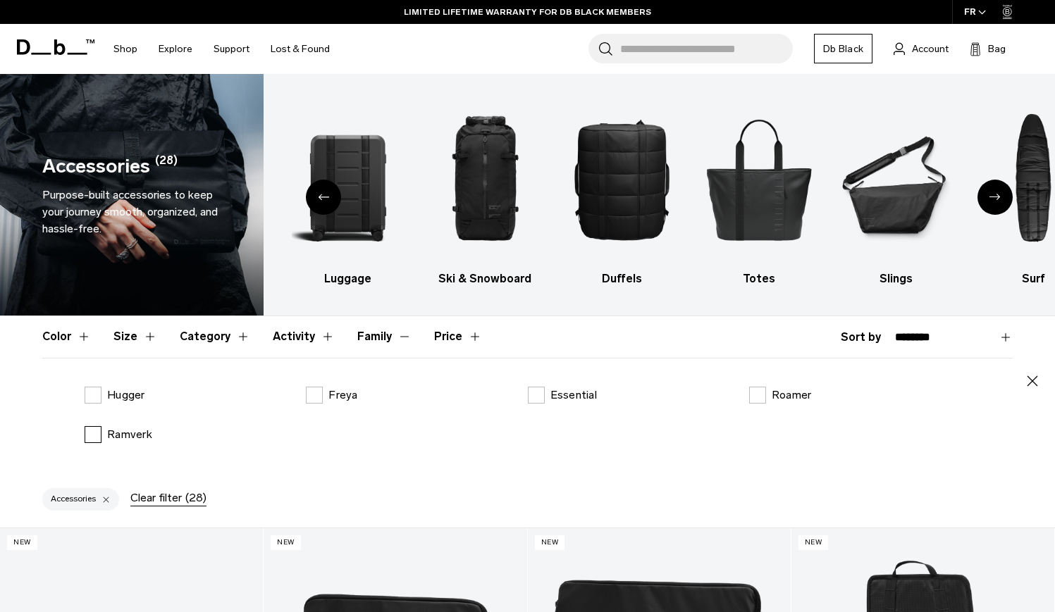
click at [94, 436] on label "Ramverk" at bounding box center [119, 434] width 68 height 17
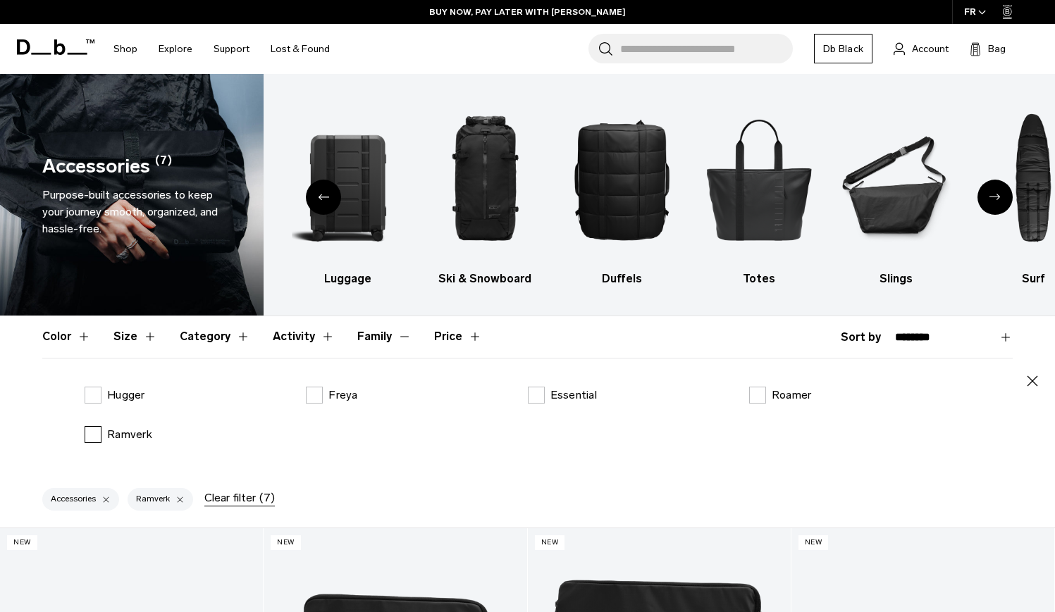
click at [94, 436] on label "Ramverk" at bounding box center [119, 434] width 68 height 17
click at [620, 342] on header "Color Size Category Activity Family Price" at bounding box center [527, 336] width 970 height 41
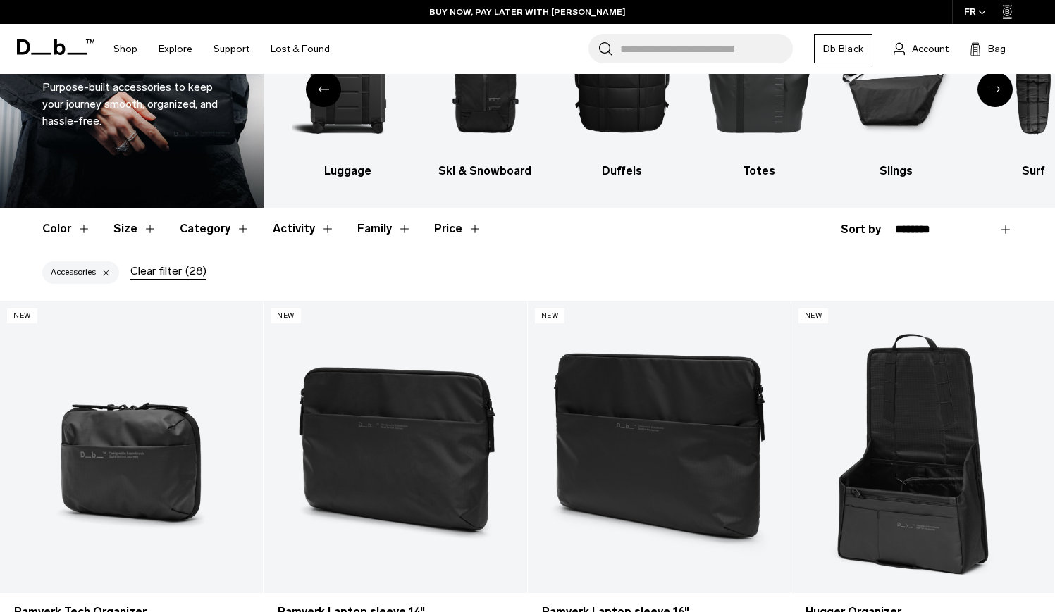
scroll to position [177, 0]
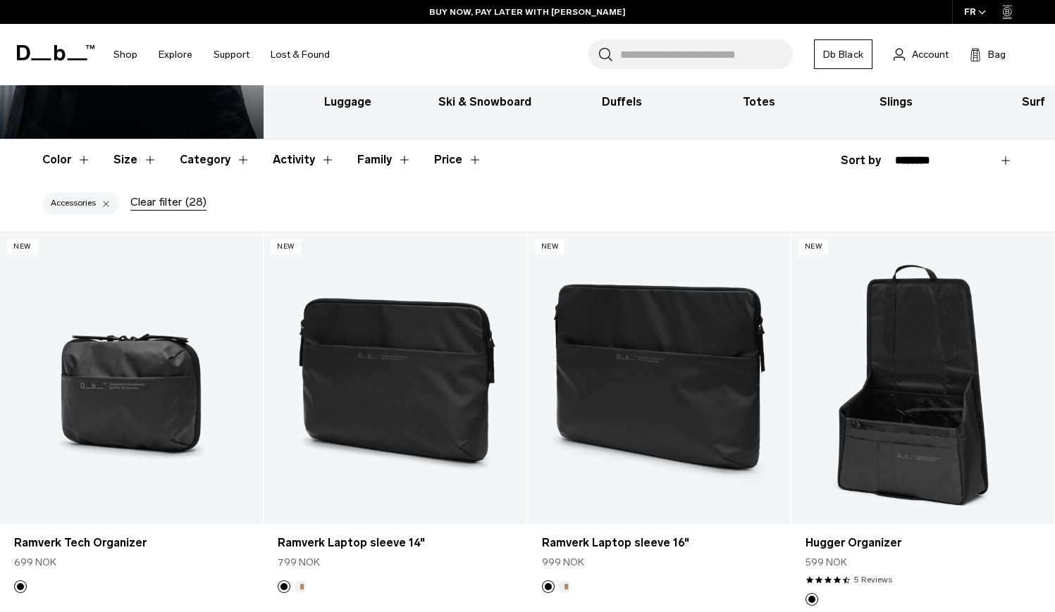
click at [711, 60] on input "Search for Bags, Luggage..." at bounding box center [706, 54] width 173 height 30
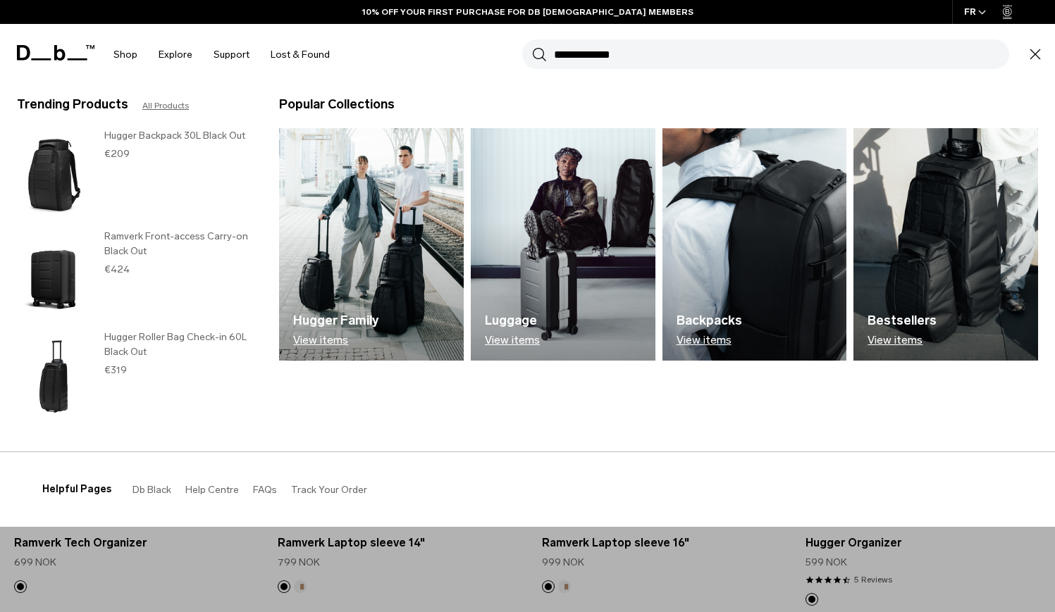
type input "**********"
click at [539, 54] on button "Search" at bounding box center [539, 55] width 15 height 16
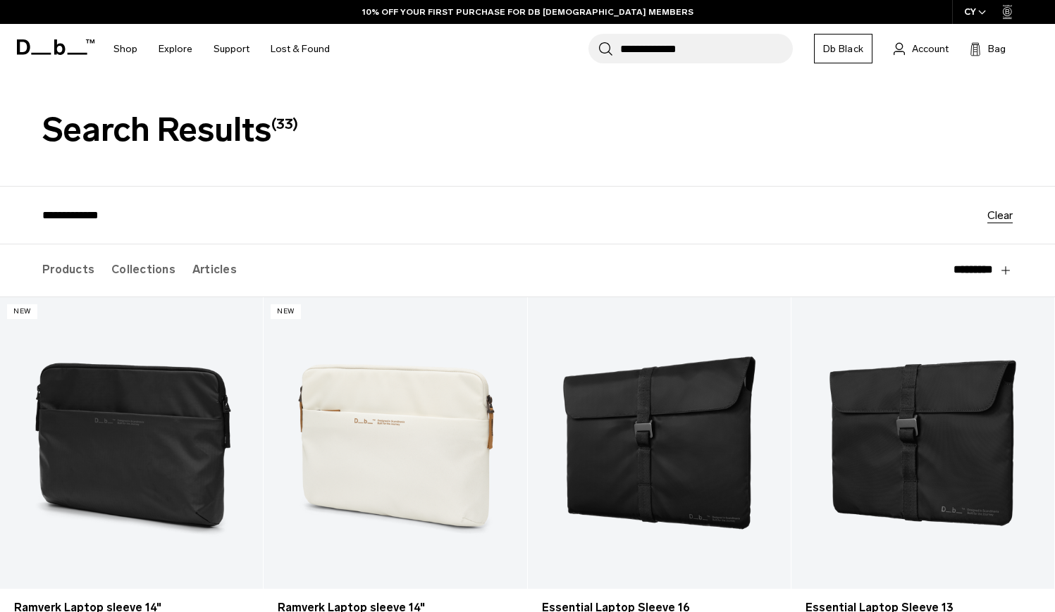
click at [970, 8] on div "CY" at bounding box center [975, 12] width 47 height 24
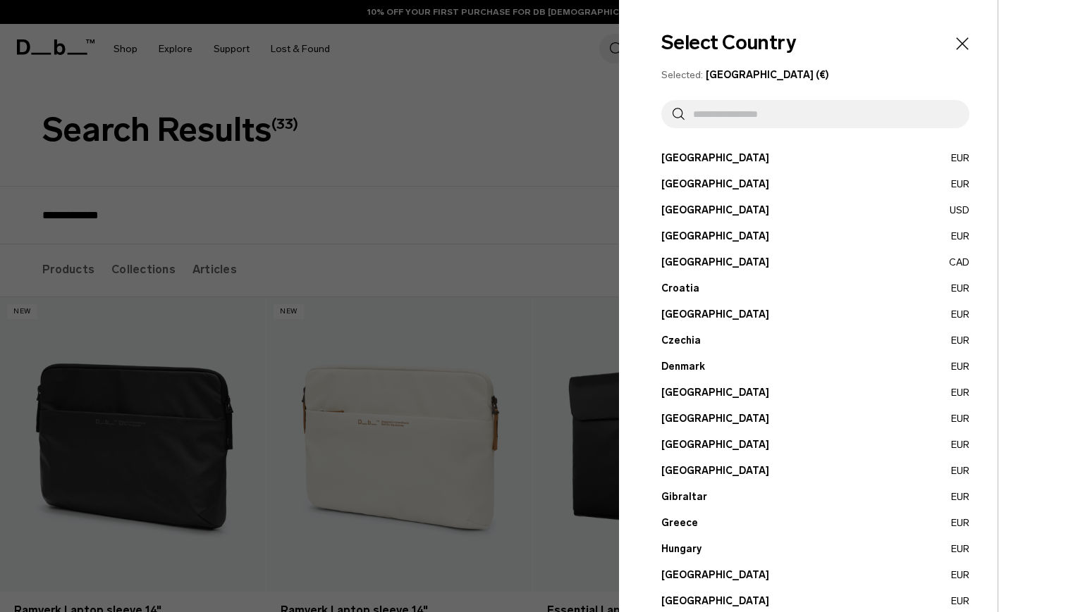
click at [675, 443] on button "France EUR" at bounding box center [815, 445] width 308 height 15
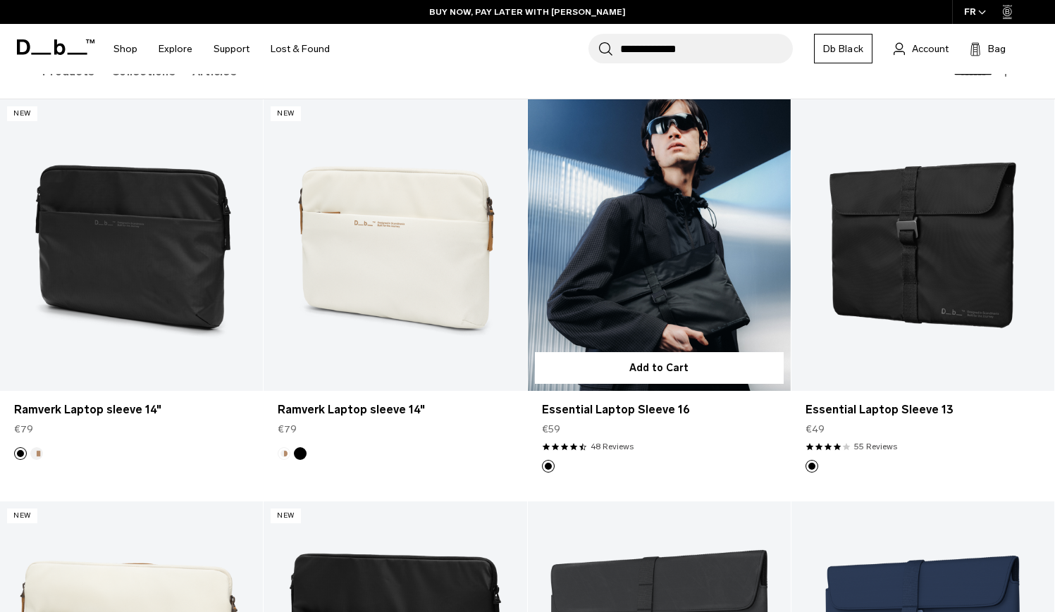
scroll to position [203, 0]
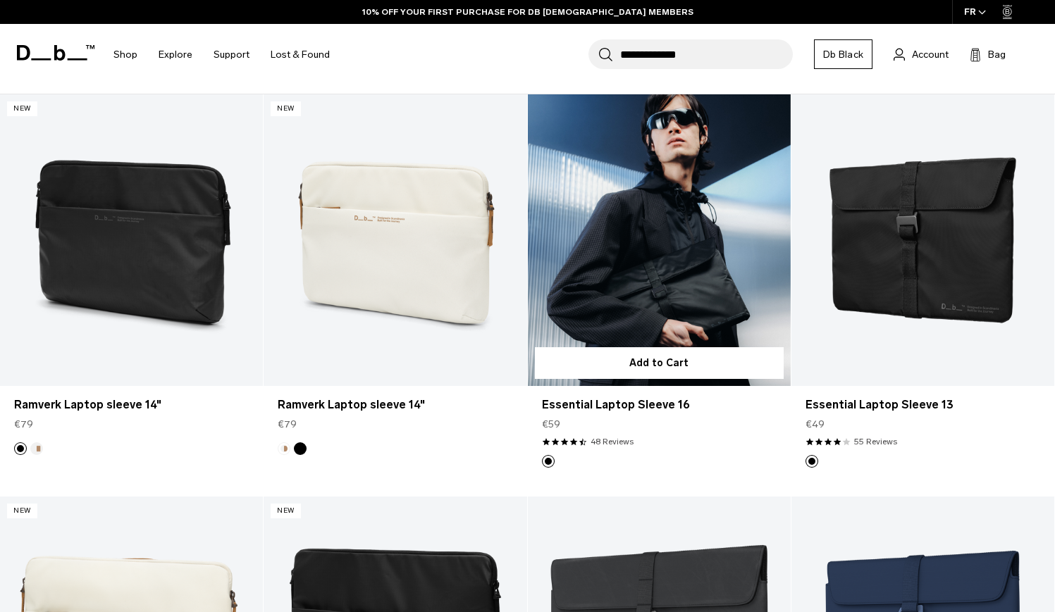
click at [717, 257] on link "Essential Laptop Sleeve 16" at bounding box center [659, 240] width 263 height 292
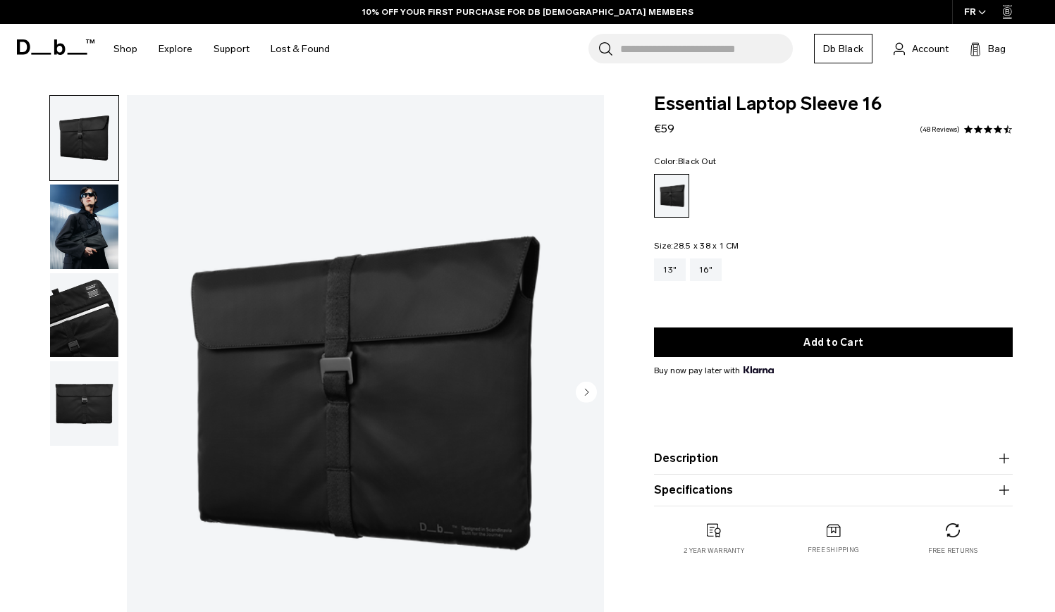
click at [87, 293] on img "button" at bounding box center [84, 315] width 68 height 85
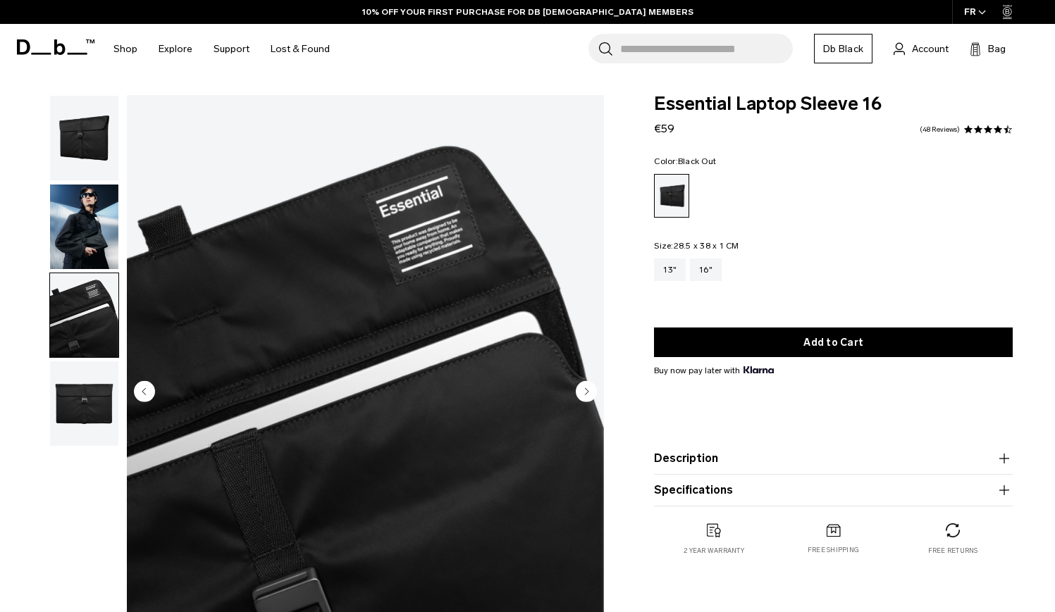
click at [82, 385] on img "button" at bounding box center [84, 404] width 68 height 85
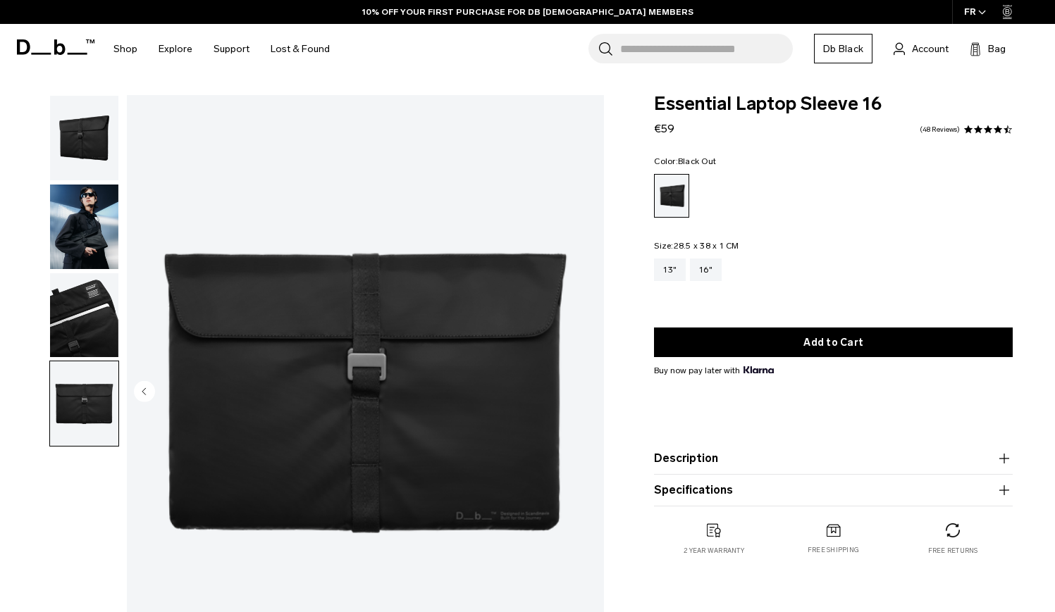
click at [85, 331] on img "button" at bounding box center [84, 315] width 68 height 85
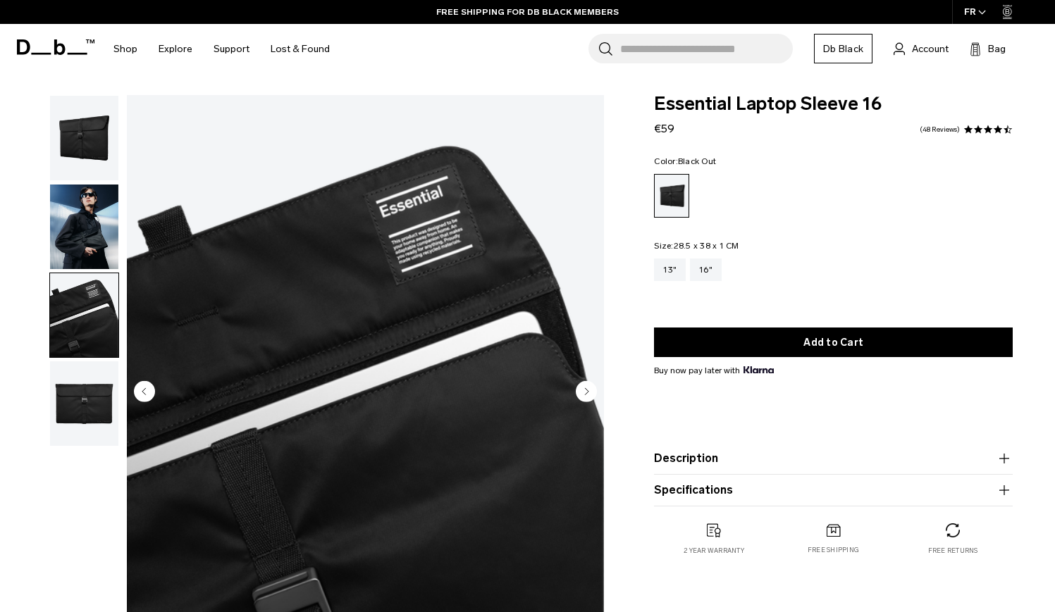
click at [100, 246] on img "button" at bounding box center [84, 227] width 68 height 85
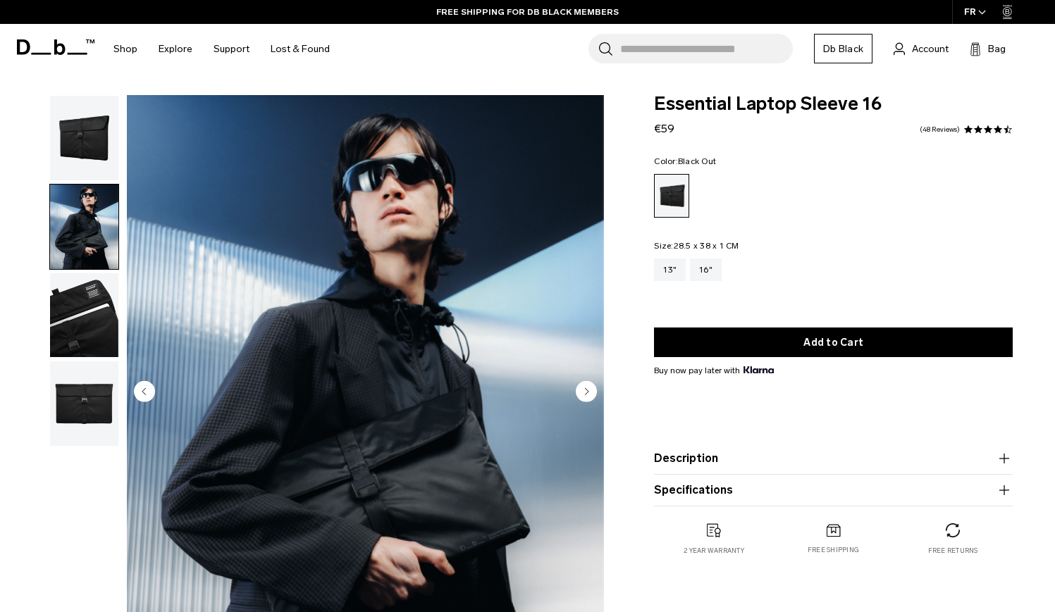
click at [106, 142] on img "button" at bounding box center [84, 138] width 68 height 85
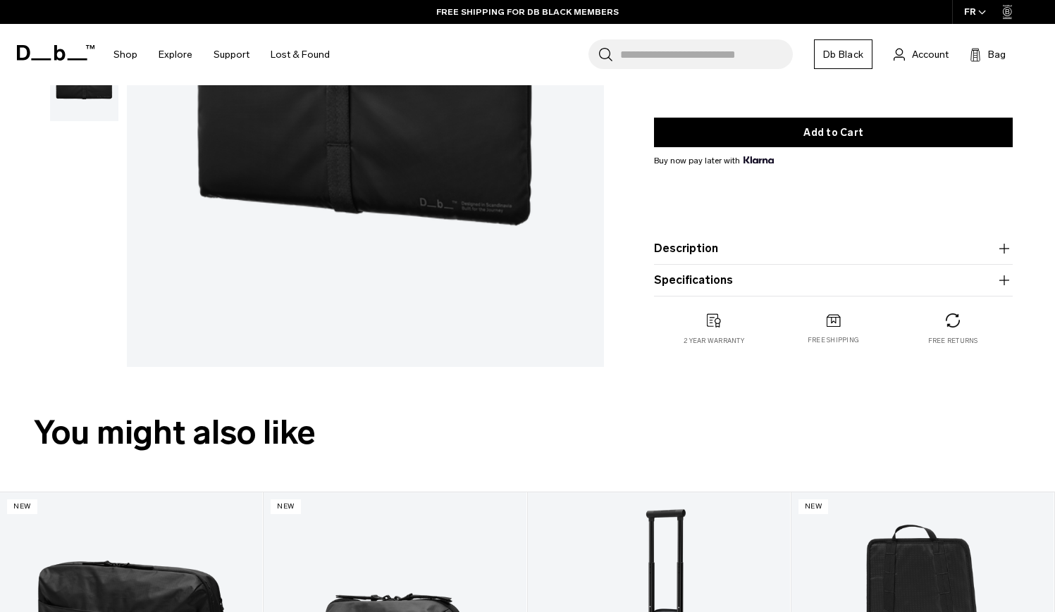
scroll to position [328, 0]
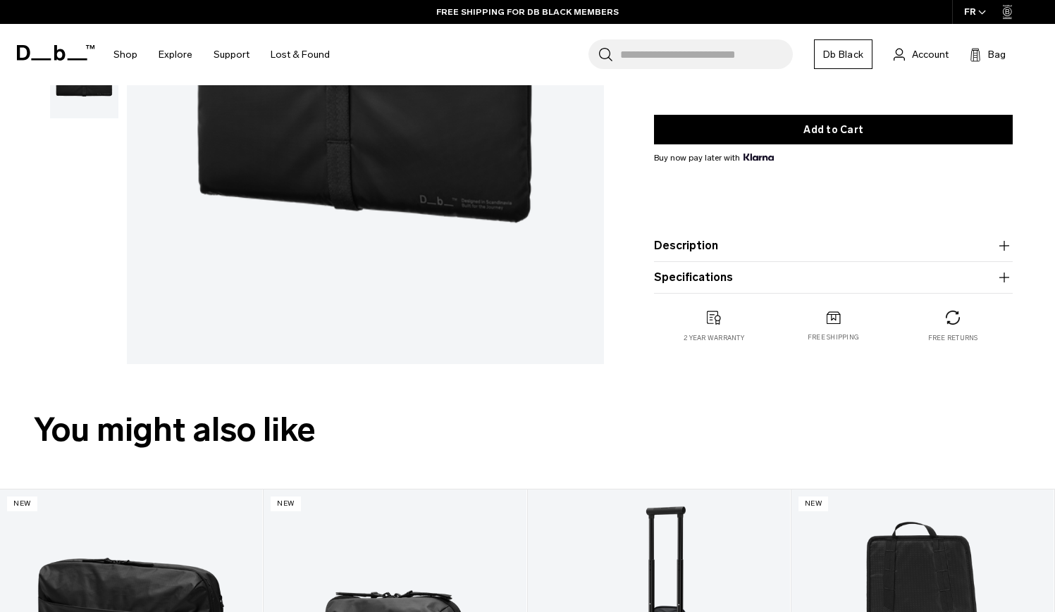
click at [784, 271] on button "Specifications" at bounding box center [833, 277] width 359 height 17
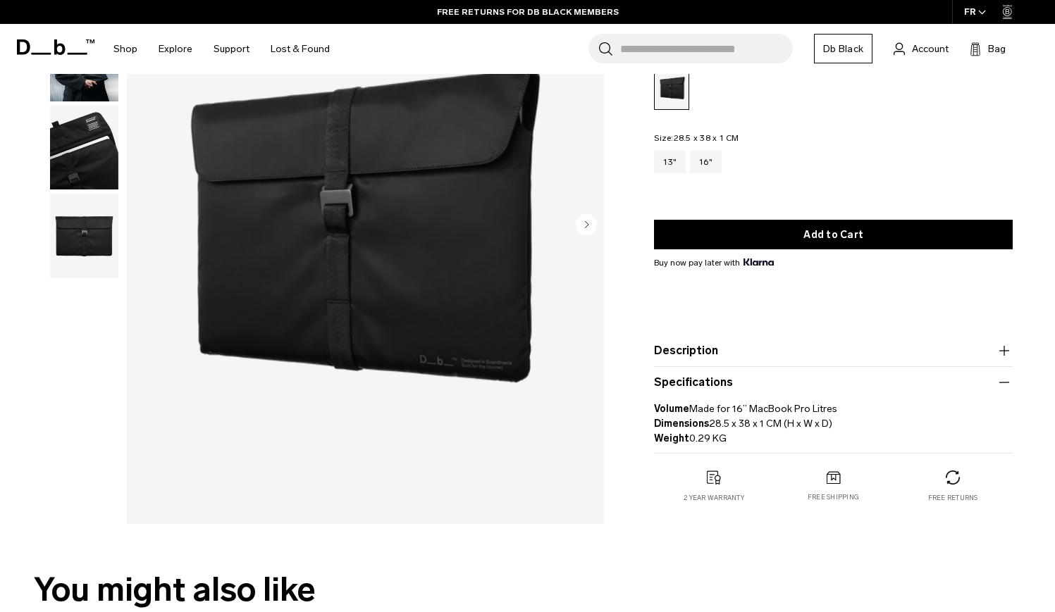
scroll to position [166, 0]
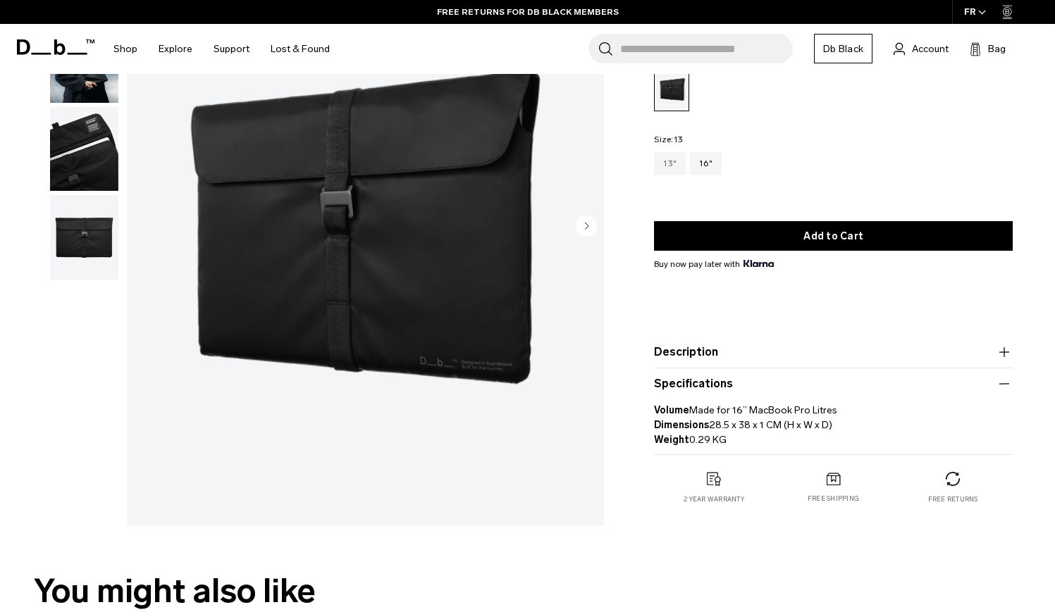
click at [666, 156] on div "13"" at bounding box center [670, 163] width 32 height 23
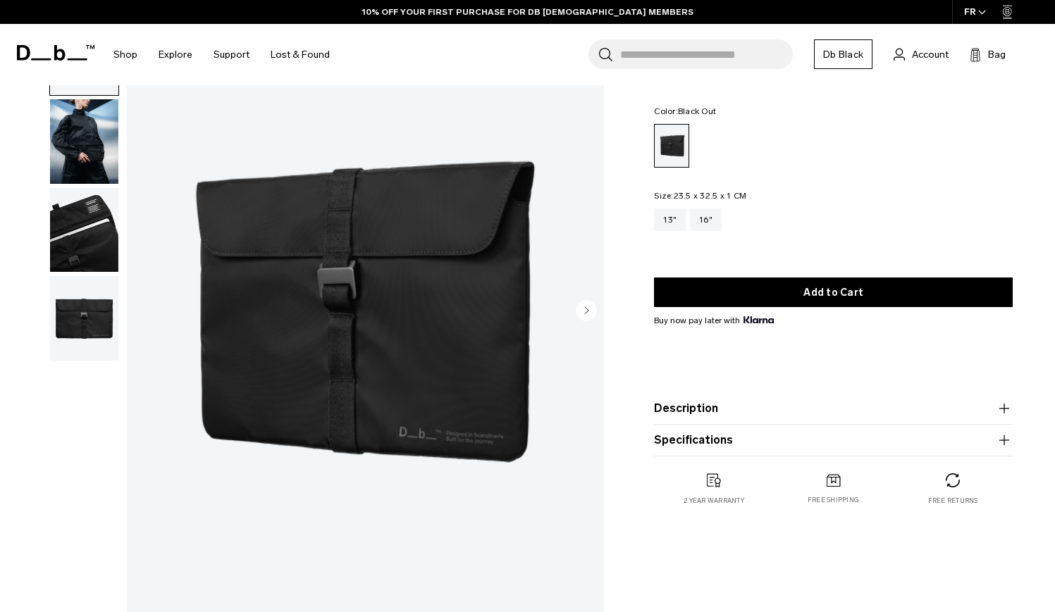
click at [692, 444] on button "Specifications" at bounding box center [833, 440] width 359 height 17
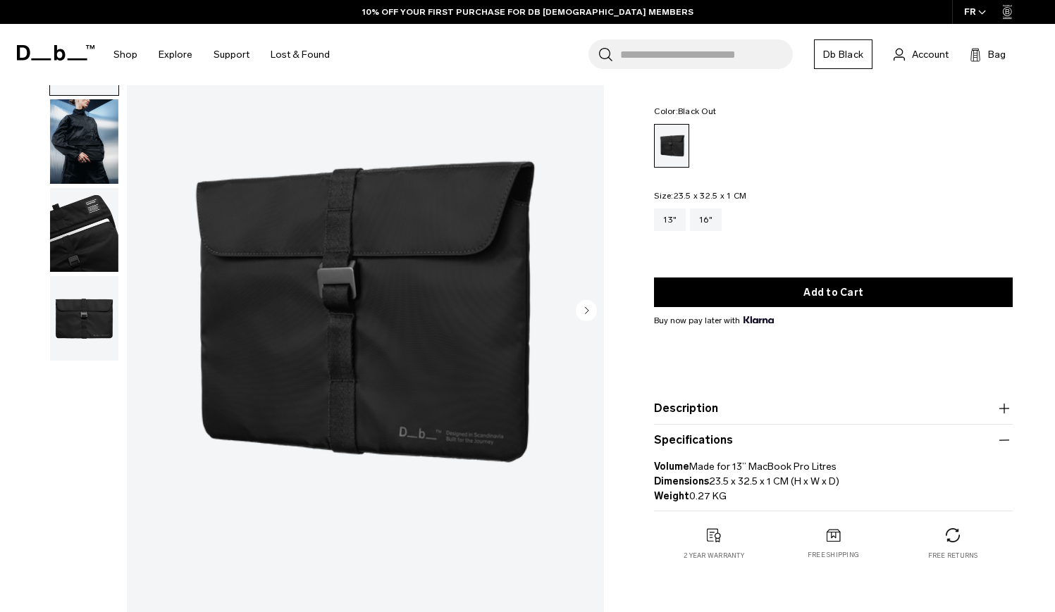
click at [698, 413] on button "Description" at bounding box center [833, 408] width 359 height 17
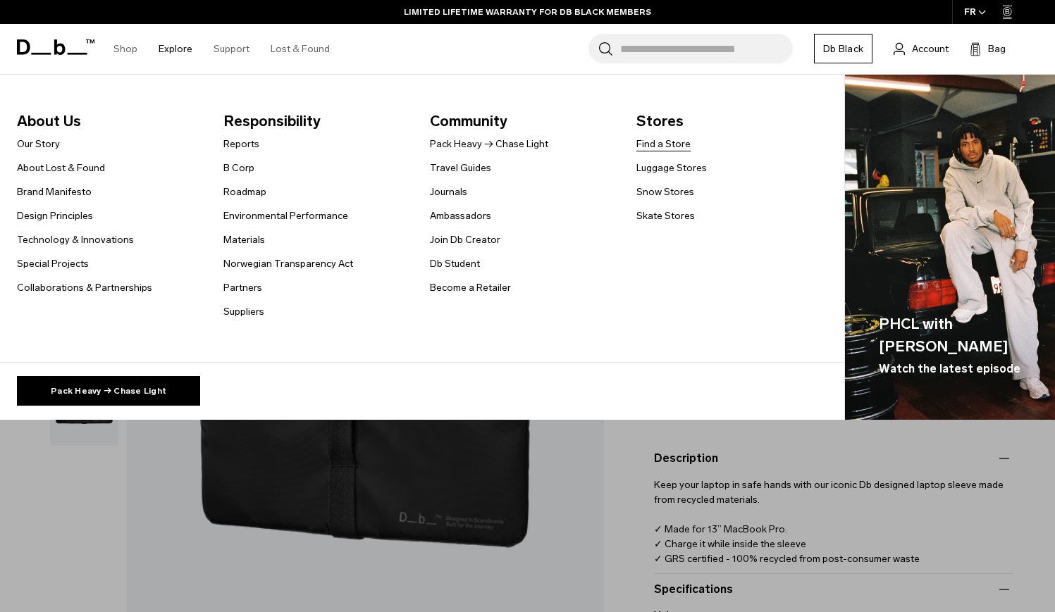
click at [677, 147] on link "Find a Store" at bounding box center [663, 144] width 54 height 15
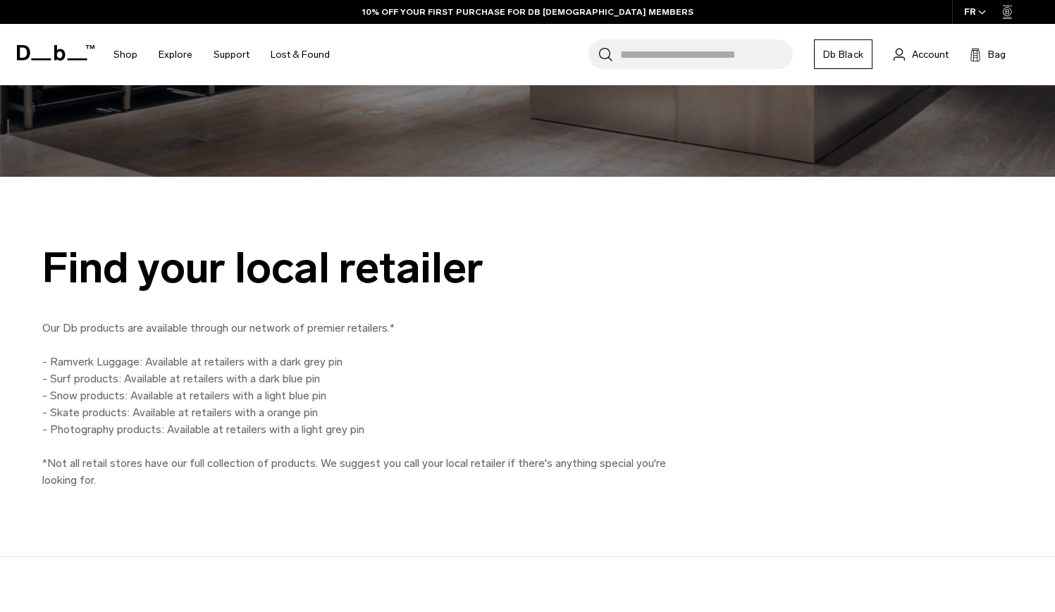
scroll to position [841, 0]
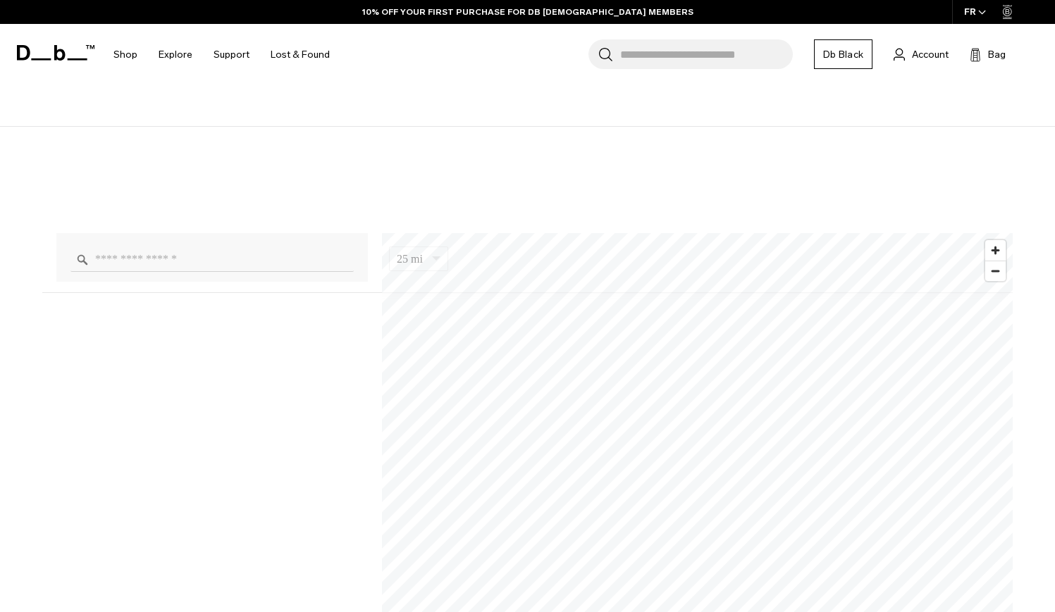
click at [192, 257] on input "Enter a location" at bounding box center [211, 259] width 283 height 25
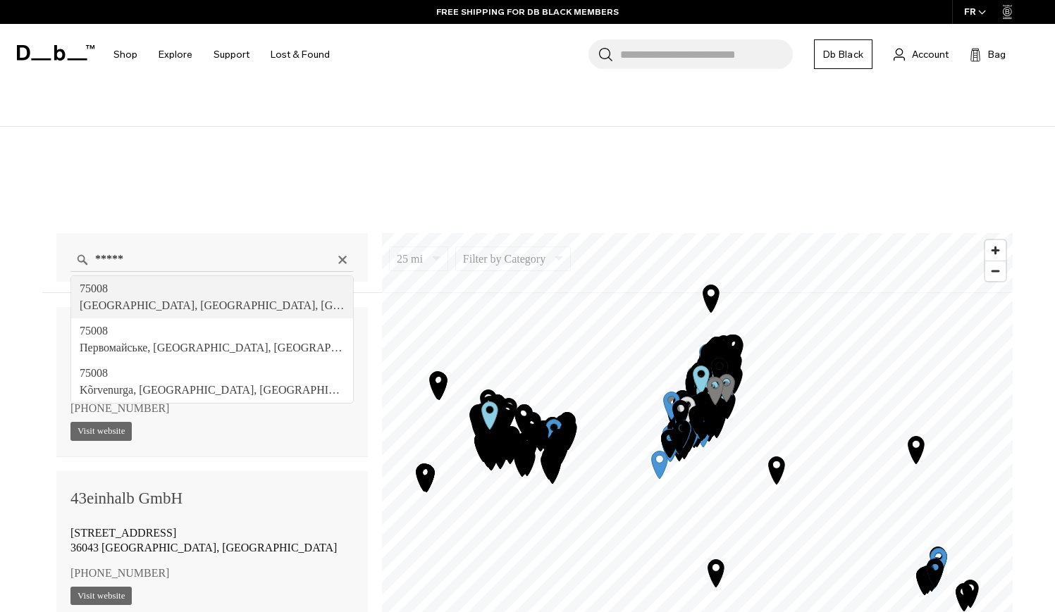
type input "**********"
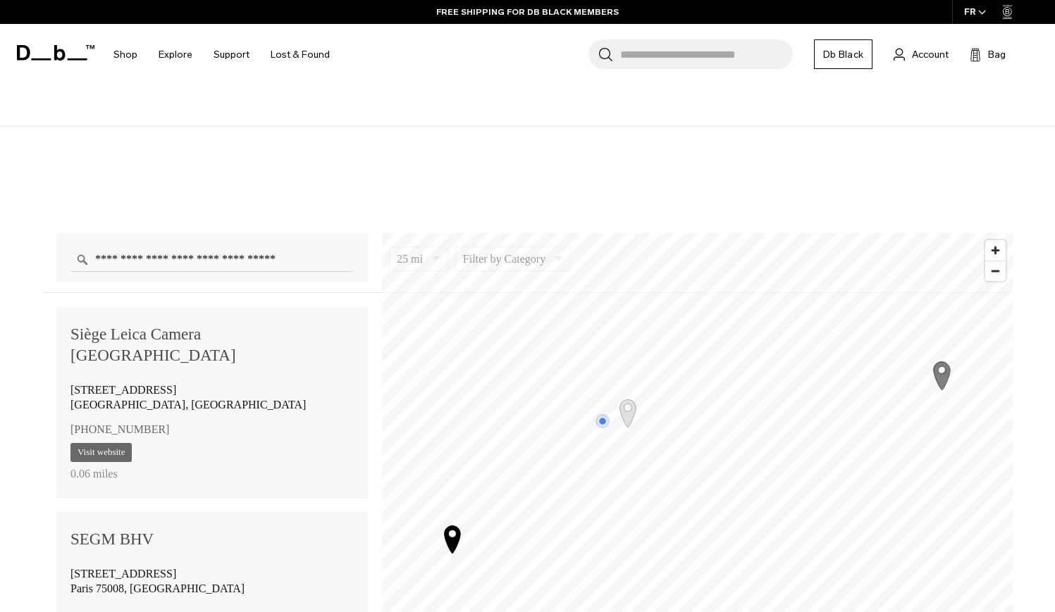
click at [626, 410] on icon "Map marker" at bounding box center [627, 412] width 35 height 35
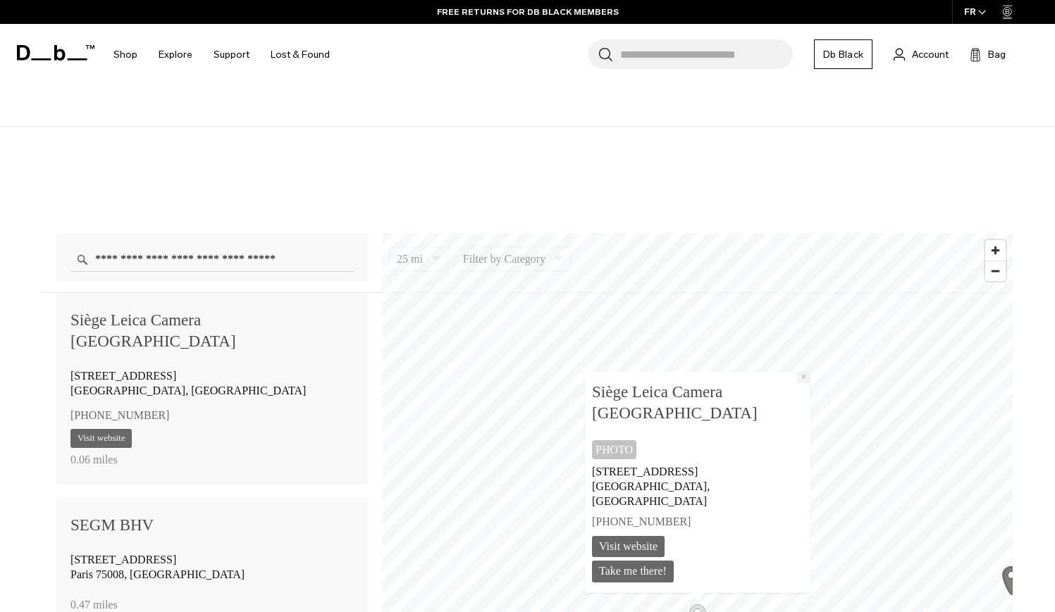
click at [797, 383] on button "×" at bounding box center [803, 377] width 13 height 11
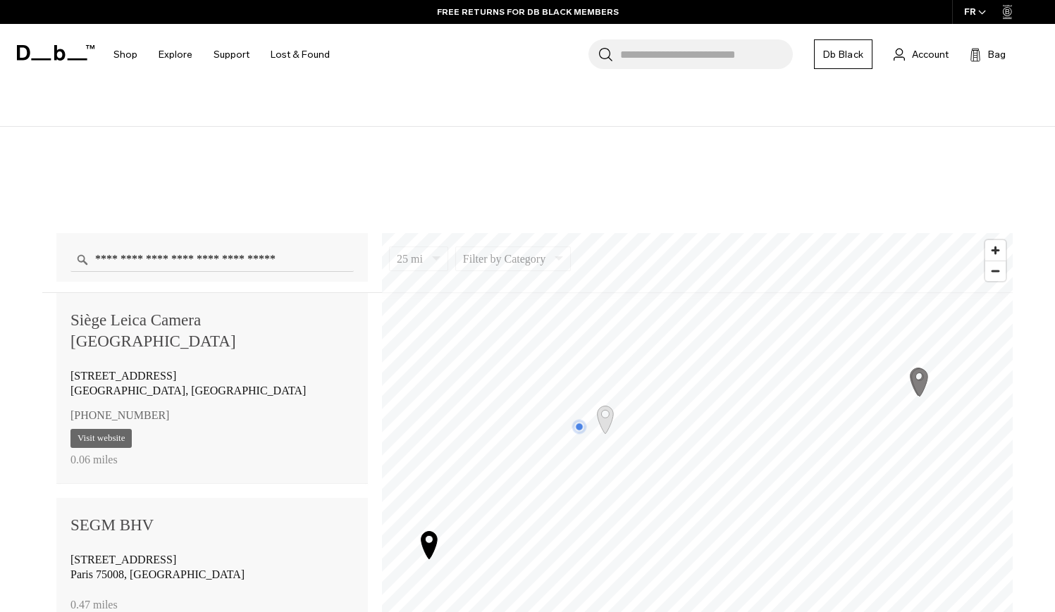
click at [919, 380] on icon "Map marker" at bounding box center [919, 381] width 35 height 35
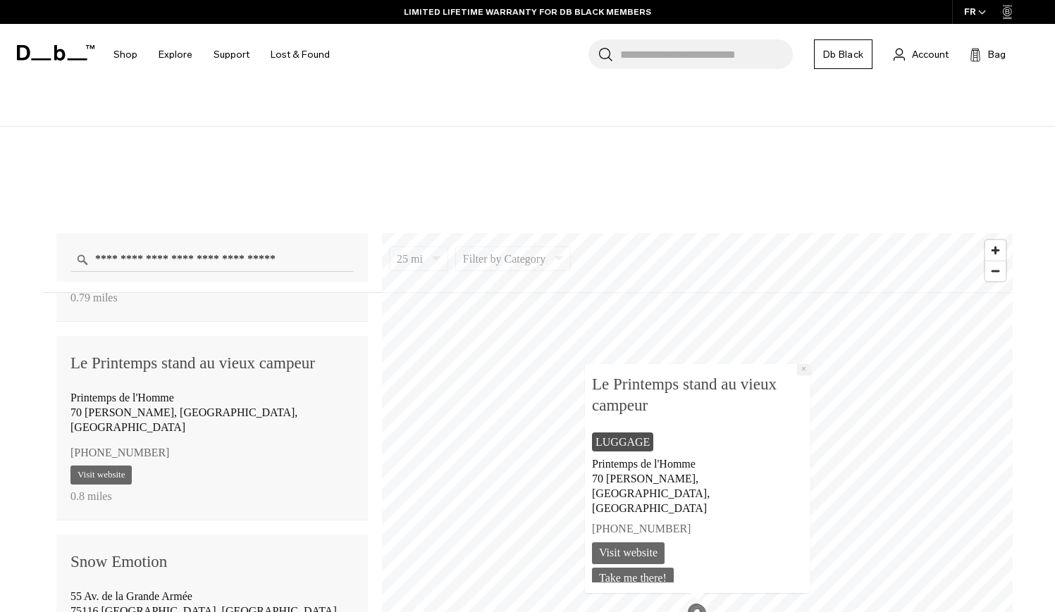
click at [805, 376] on button "×" at bounding box center [803, 369] width 13 height 11
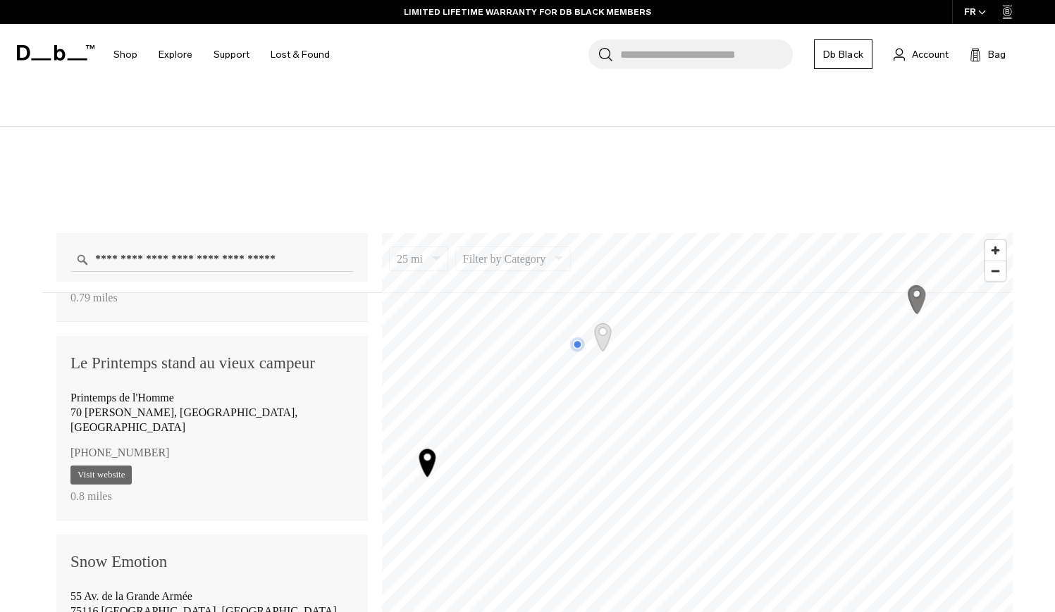
click at [825, 180] on div "**********" at bounding box center [527, 466] width 1055 height 679
click at [445, 443] on icon "Map marker" at bounding box center [447, 441] width 16 height 27
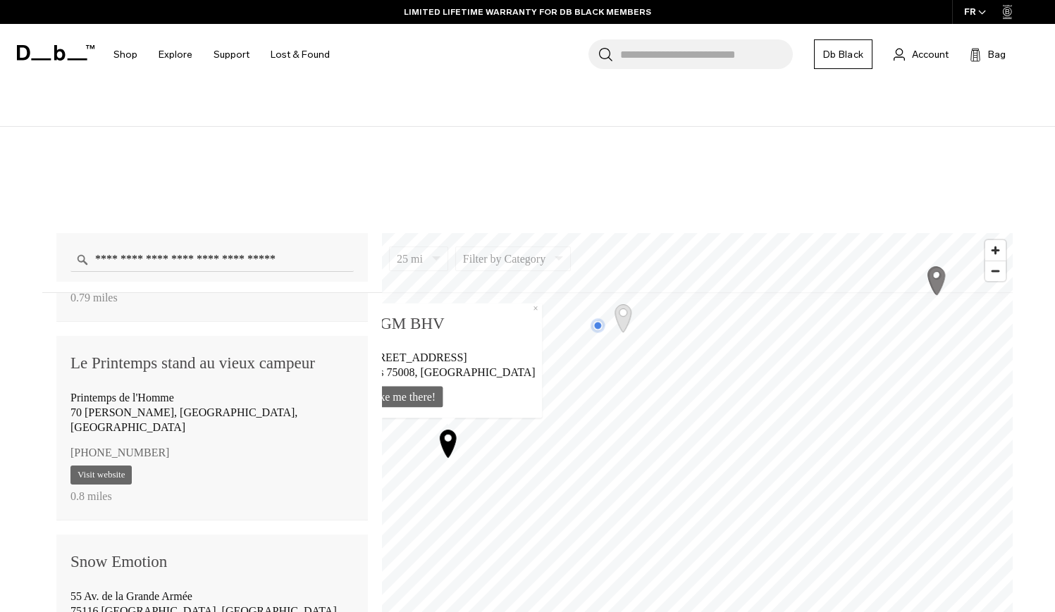
scroll to position [195, 0]
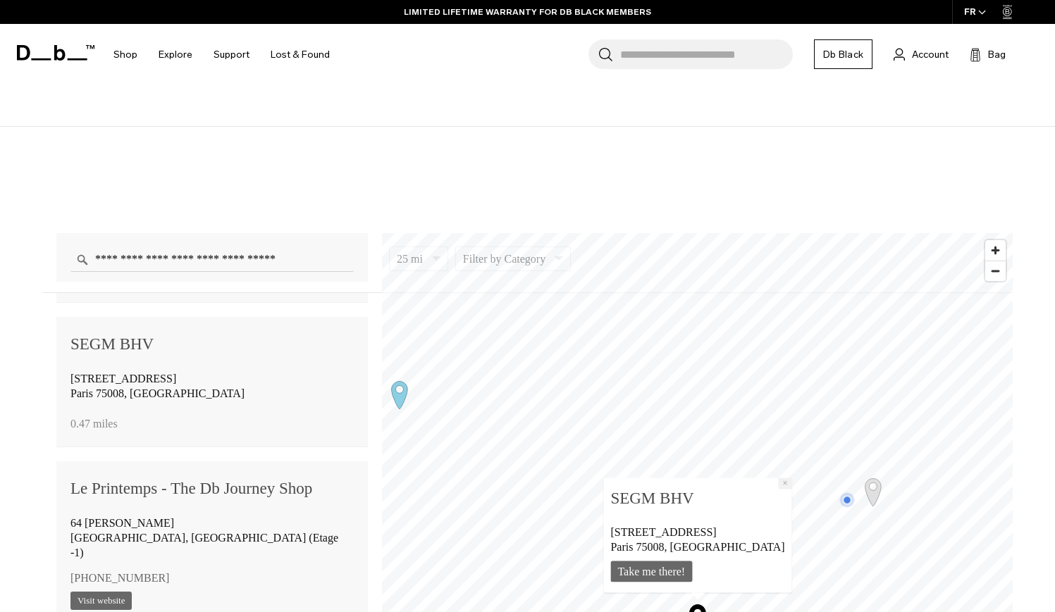
click at [779, 483] on button "×" at bounding box center [785, 483] width 13 height 11
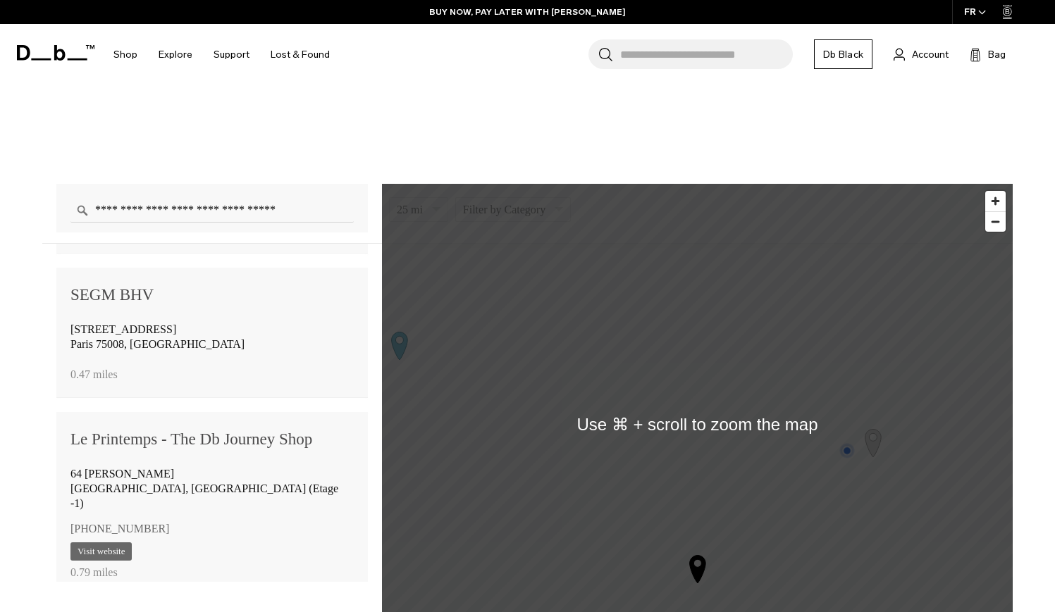
scroll to position [892, 0]
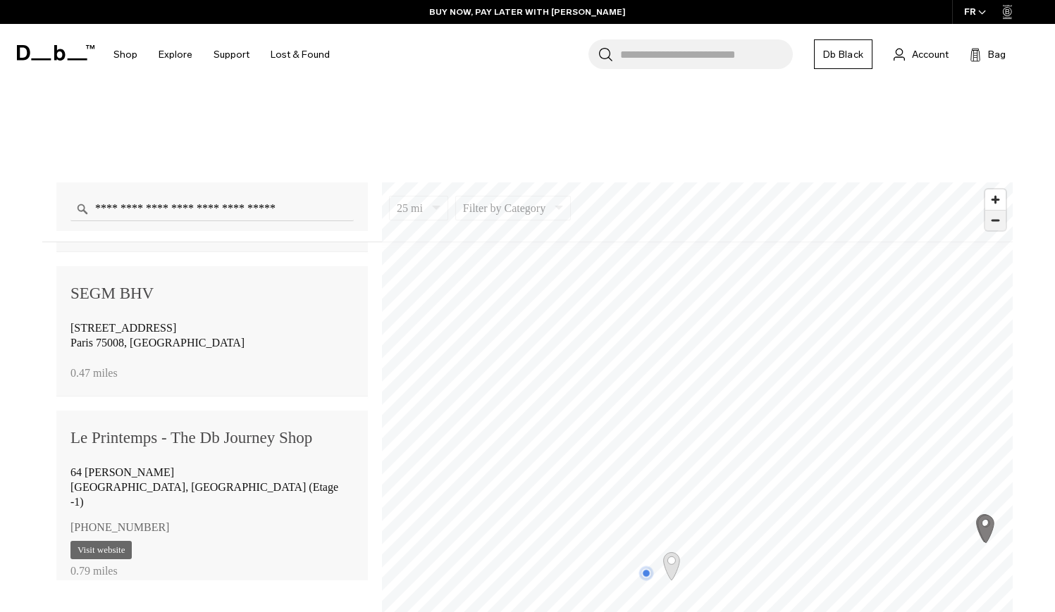
click at [1004, 222] on span "Zoom out" at bounding box center [995, 221] width 20 height 20
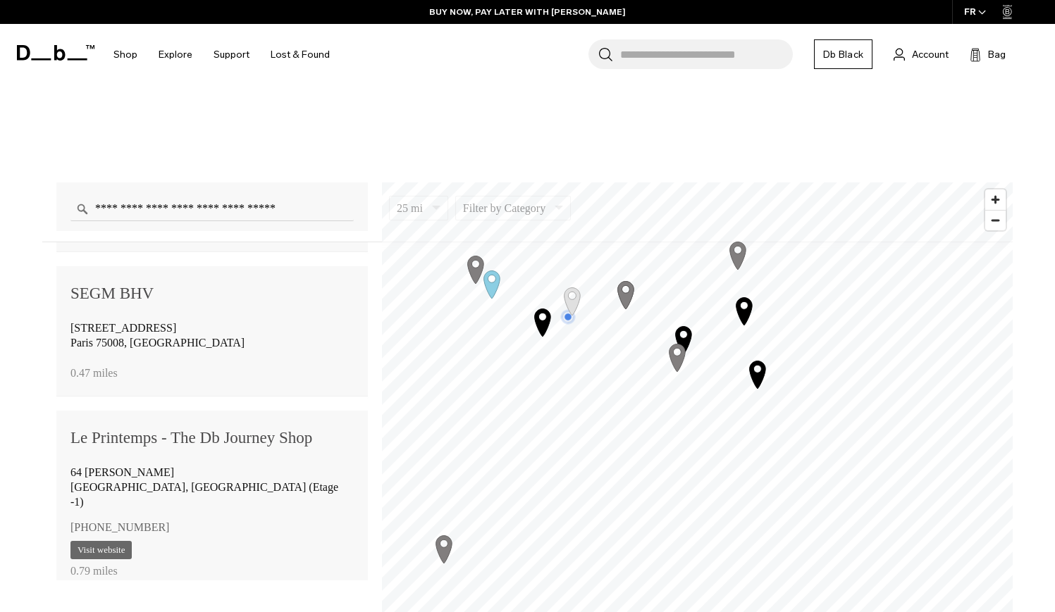
click at [687, 335] on icon "Map marker" at bounding box center [684, 339] width 16 height 27
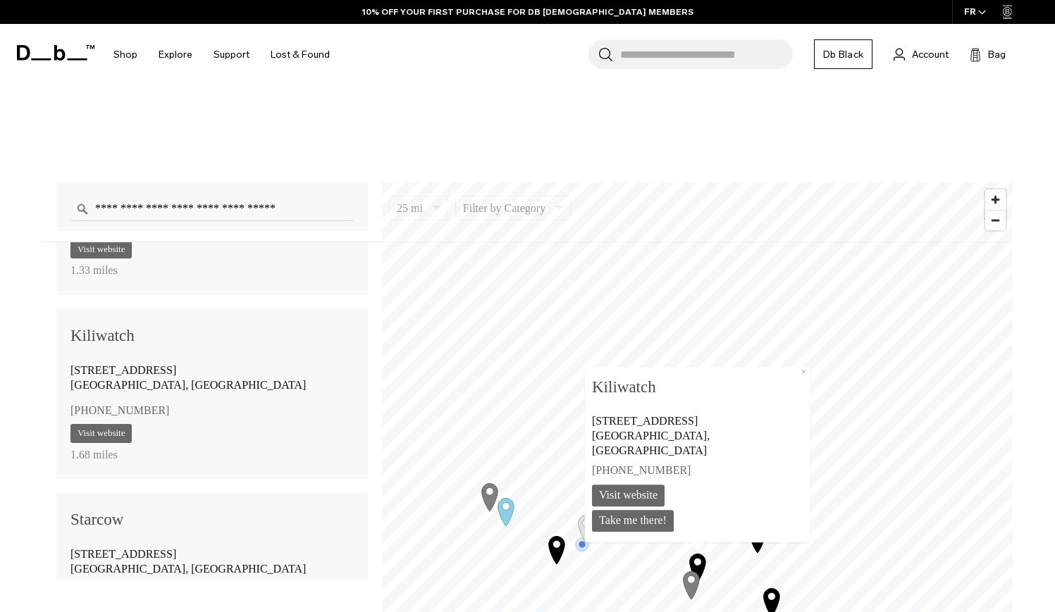
click at [691, 583] on icon "Map marker" at bounding box center [691, 584] width 35 height 35
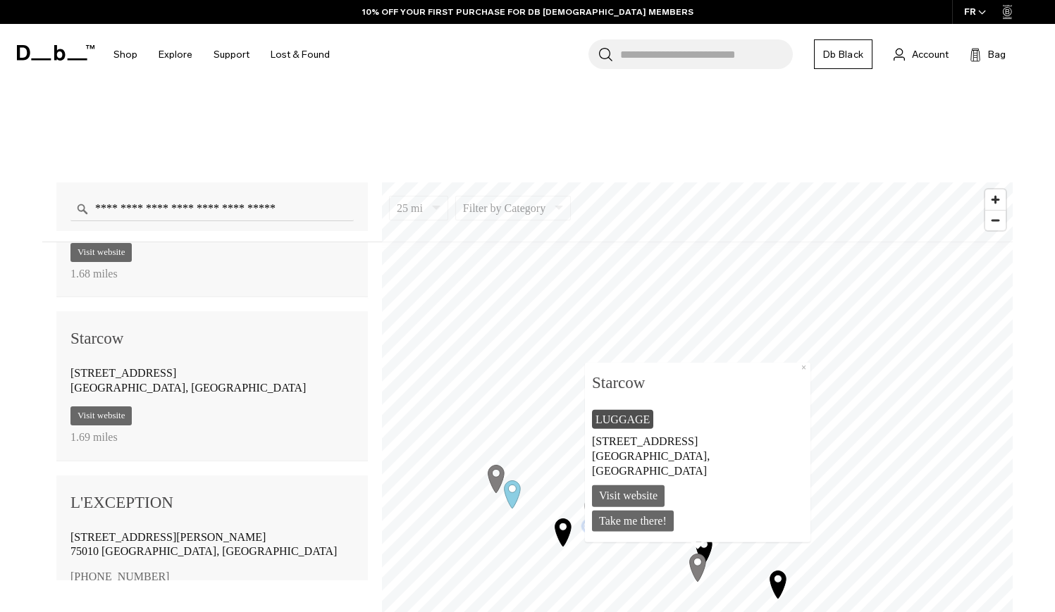
click at [779, 585] on icon "Map marker" at bounding box center [778, 584] width 16 height 27
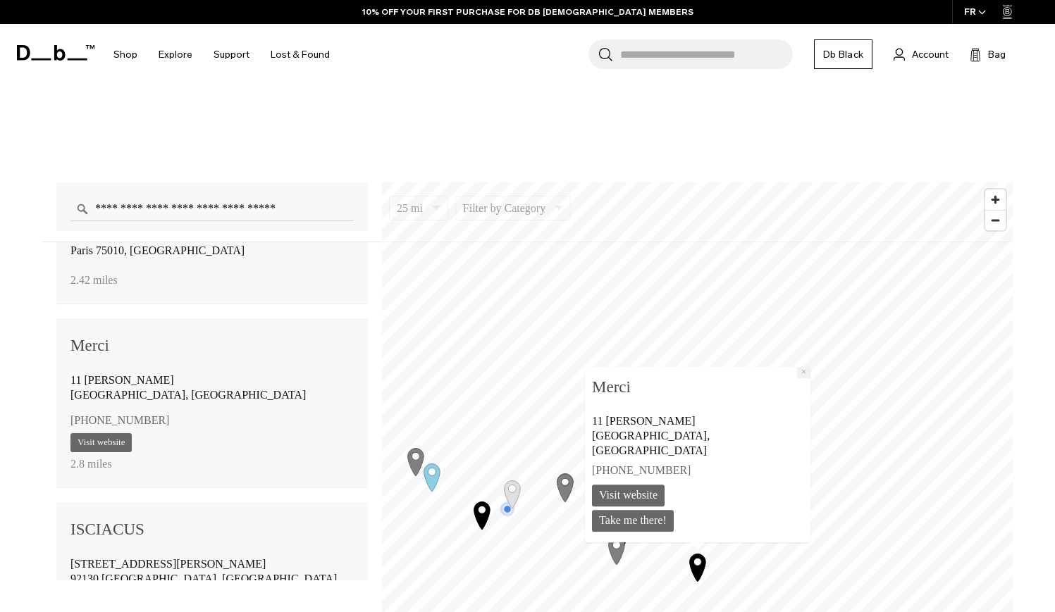
click at [797, 378] on button "×" at bounding box center [803, 372] width 13 height 11
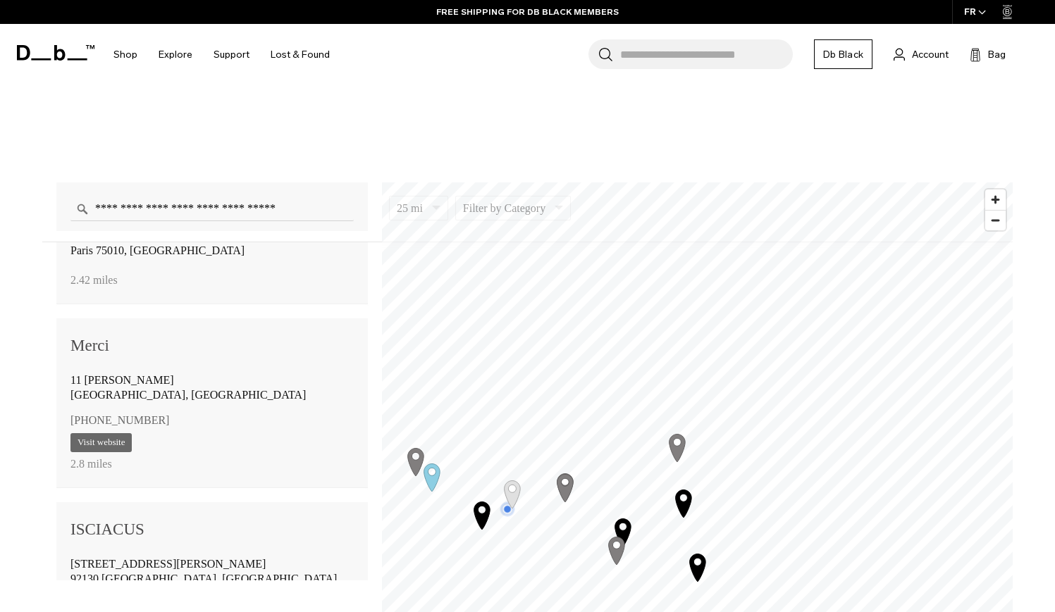
click at [681, 510] on icon "Map marker" at bounding box center [684, 503] width 16 height 27
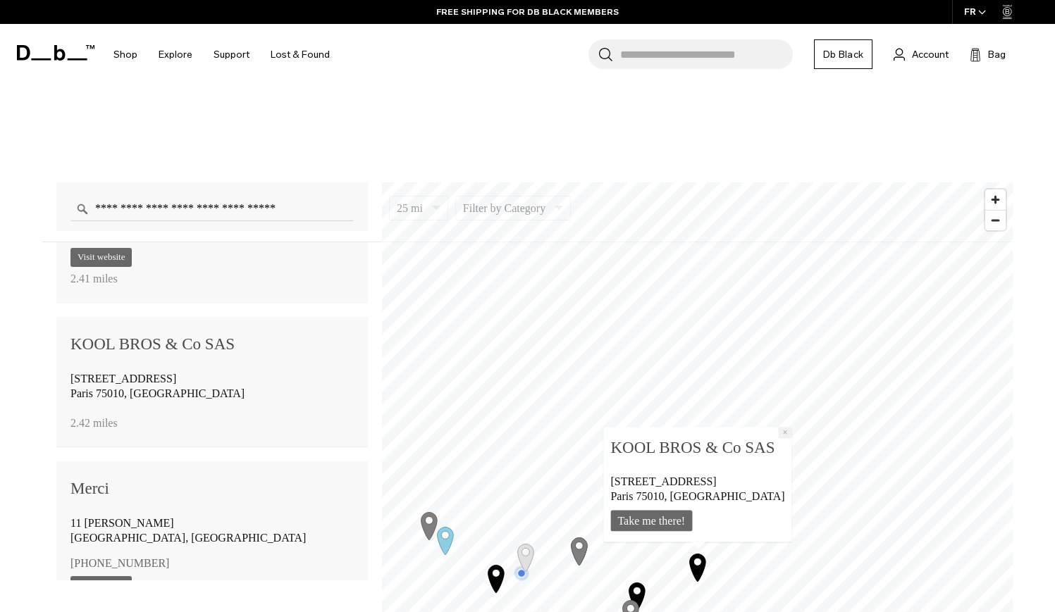
click at [781, 436] on button "×" at bounding box center [785, 433] width 13 height 11
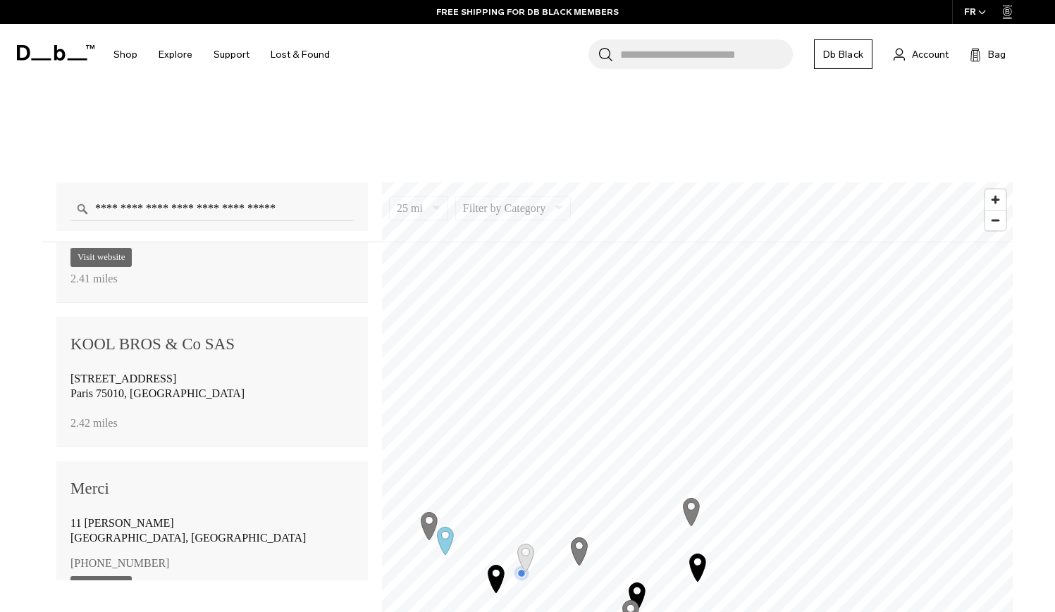
click at [691, 521] on icon "Map marker" at bounding box center [692, 511] width 16 height 27
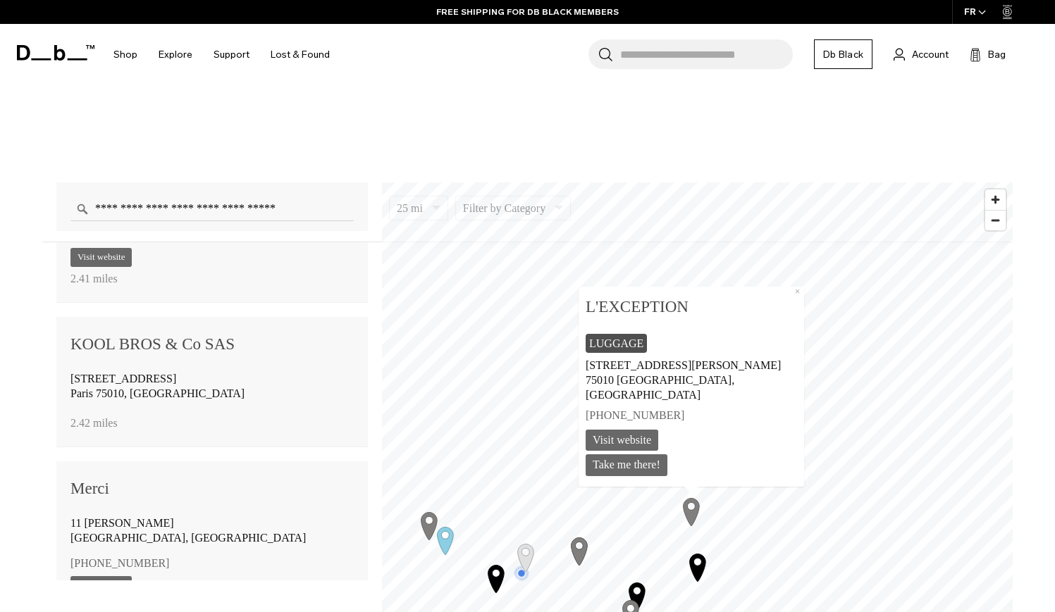
scroll to position [1405, 0]
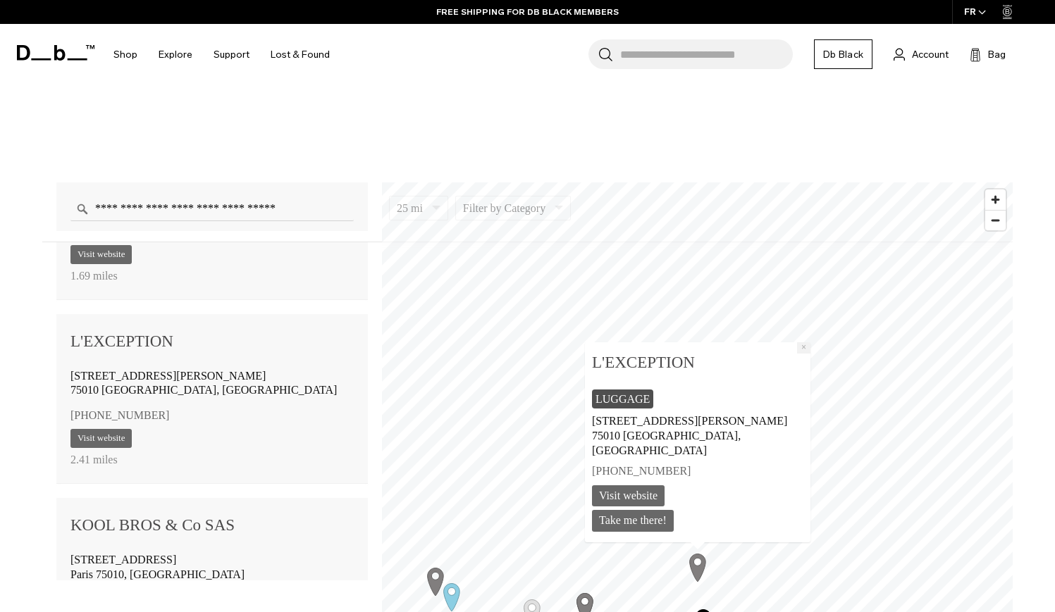
click at [797, 354] on button "×" at bounding box center [803, 347] width 13 height 11
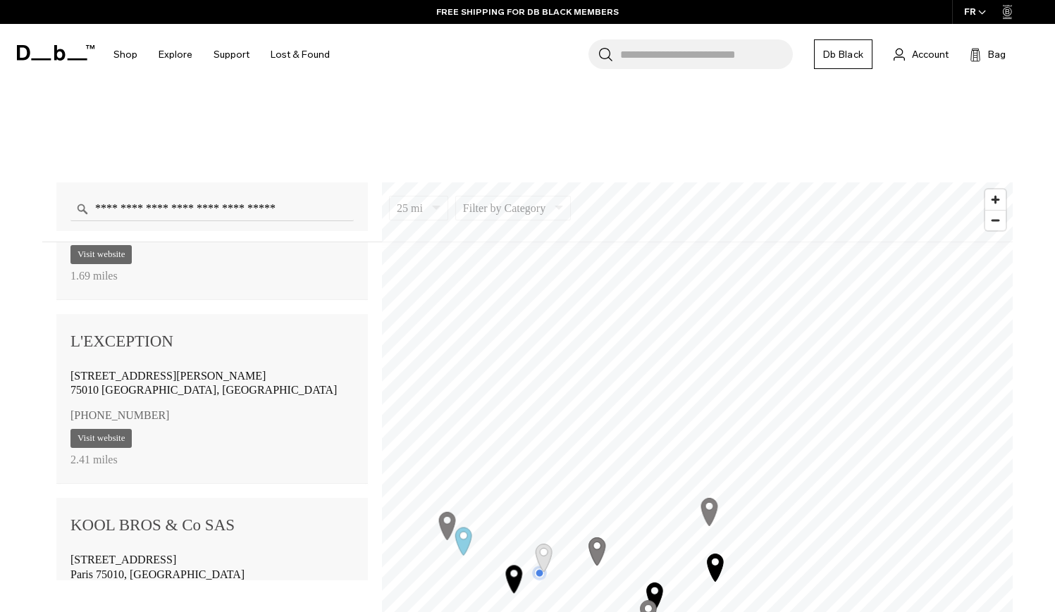
click at [756, 123] on div "**********" at bounding box center [527, 415] width 1055 height 679
